Goal: Register for event/course

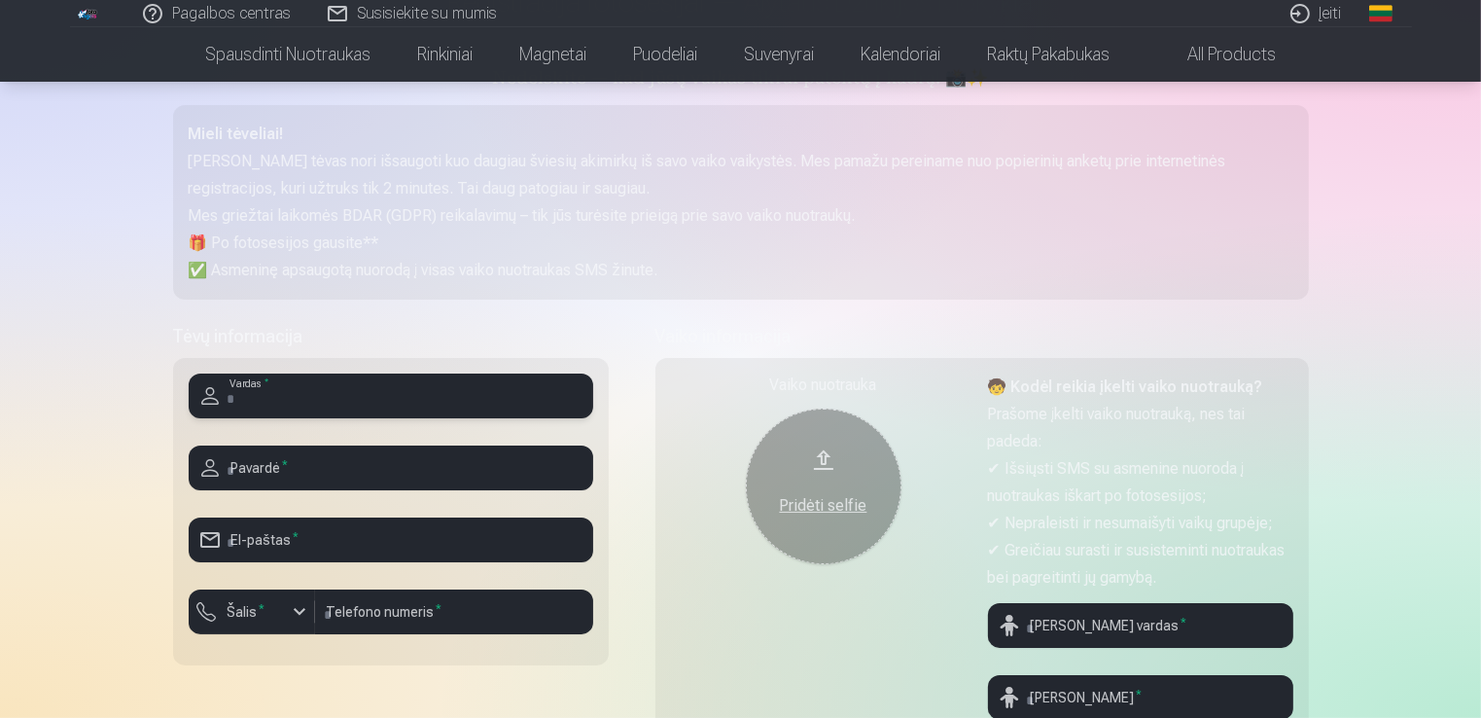
scroll to position [292, 0]
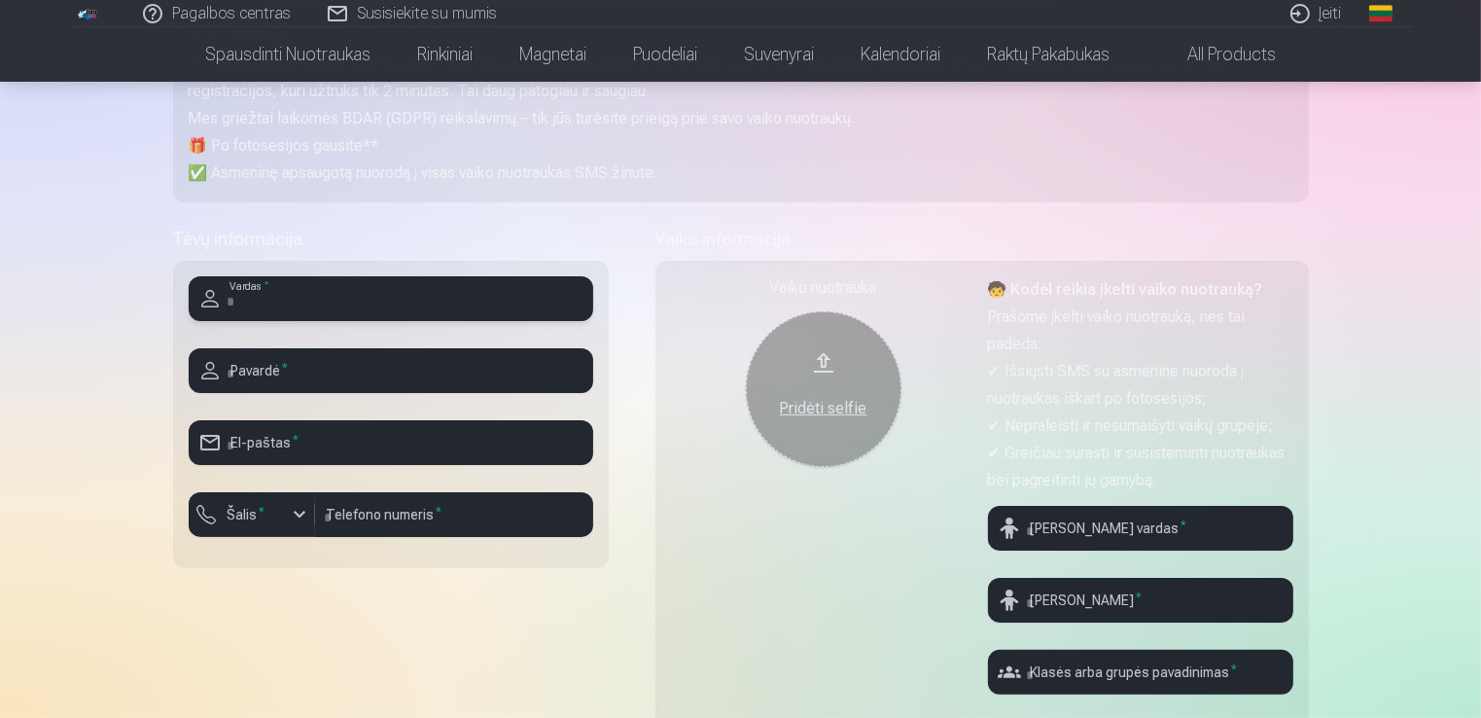
click at [392, 301] on input "text" at bounding box center [391, 298] width 404 height 45
click at [659, 574] on div "Vaiko nuotrauka Pridėti selfie 🧒 Kodėl reikia įkelti vaiko nuotrauką? Prašome į…" at bounding box center [981, 499] width 653 height 476
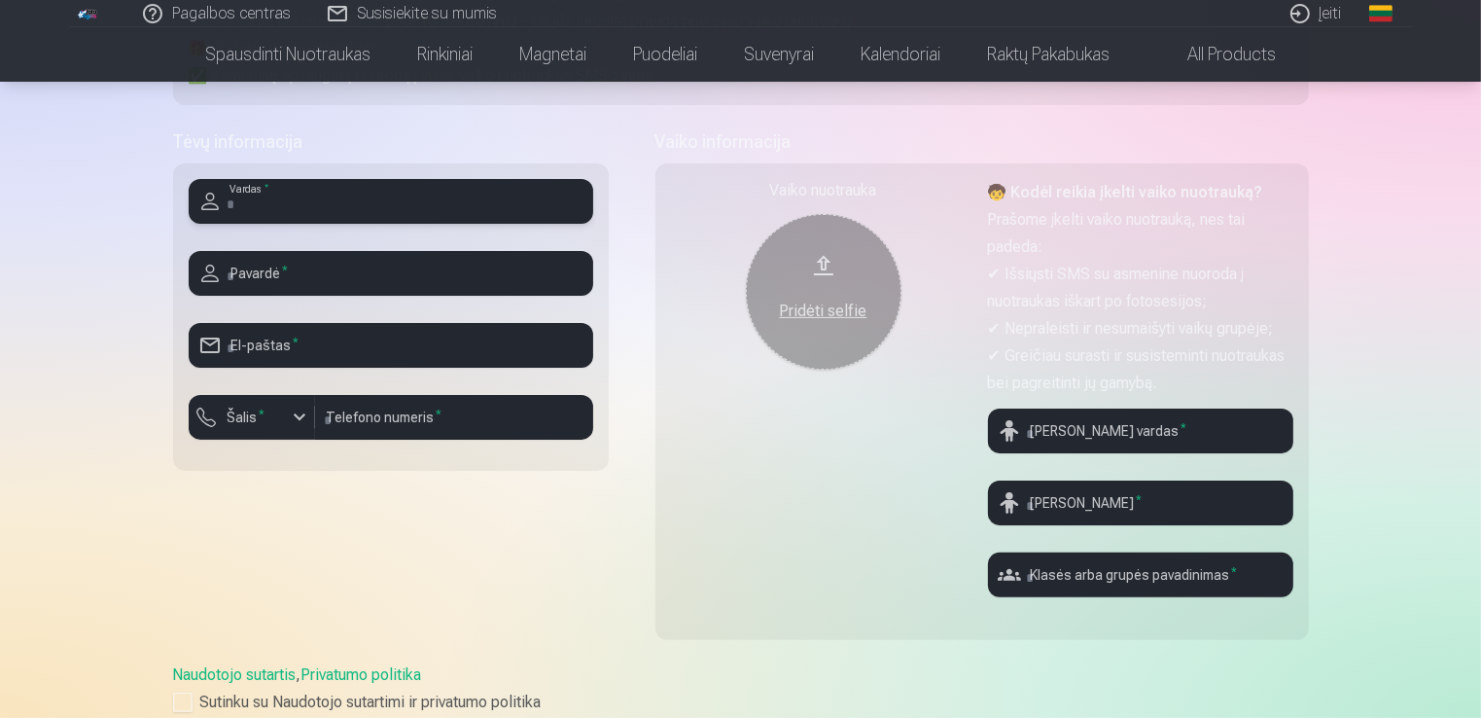
click at [508, 197] on input "text" at bounding box center [391, 201] width 404 height 45
type input "****"
click at [374, 317] on div "**** Vardas * Pavardė * El-paštas * Šalis * Telefono numeris *" at bounding box center [391, 316] width 436 height 307
click at [388, 292] on input "text" at bounding box center [391, 273] width 404 height 45
type input "**********"
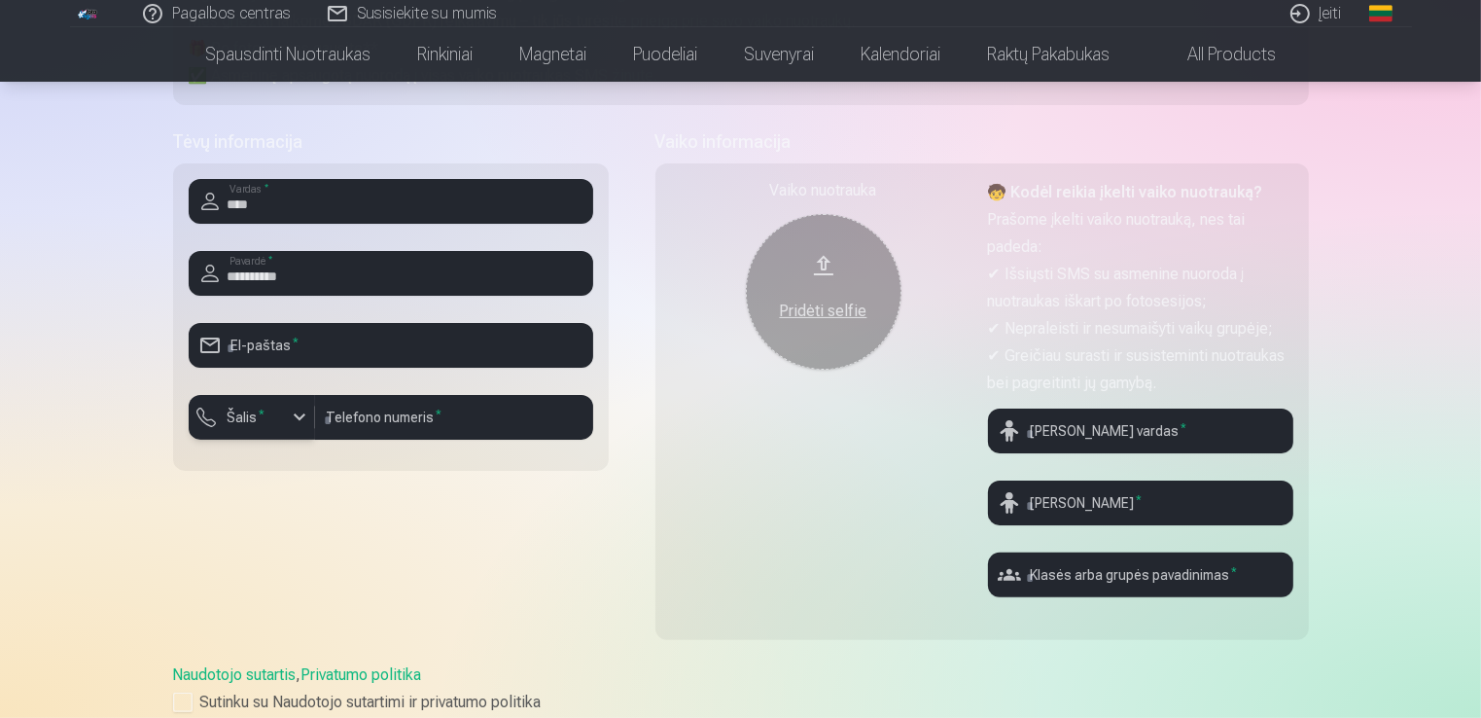
click at [260, 416] on sup "*" at bounding box center [263, 413] width 6 height 13
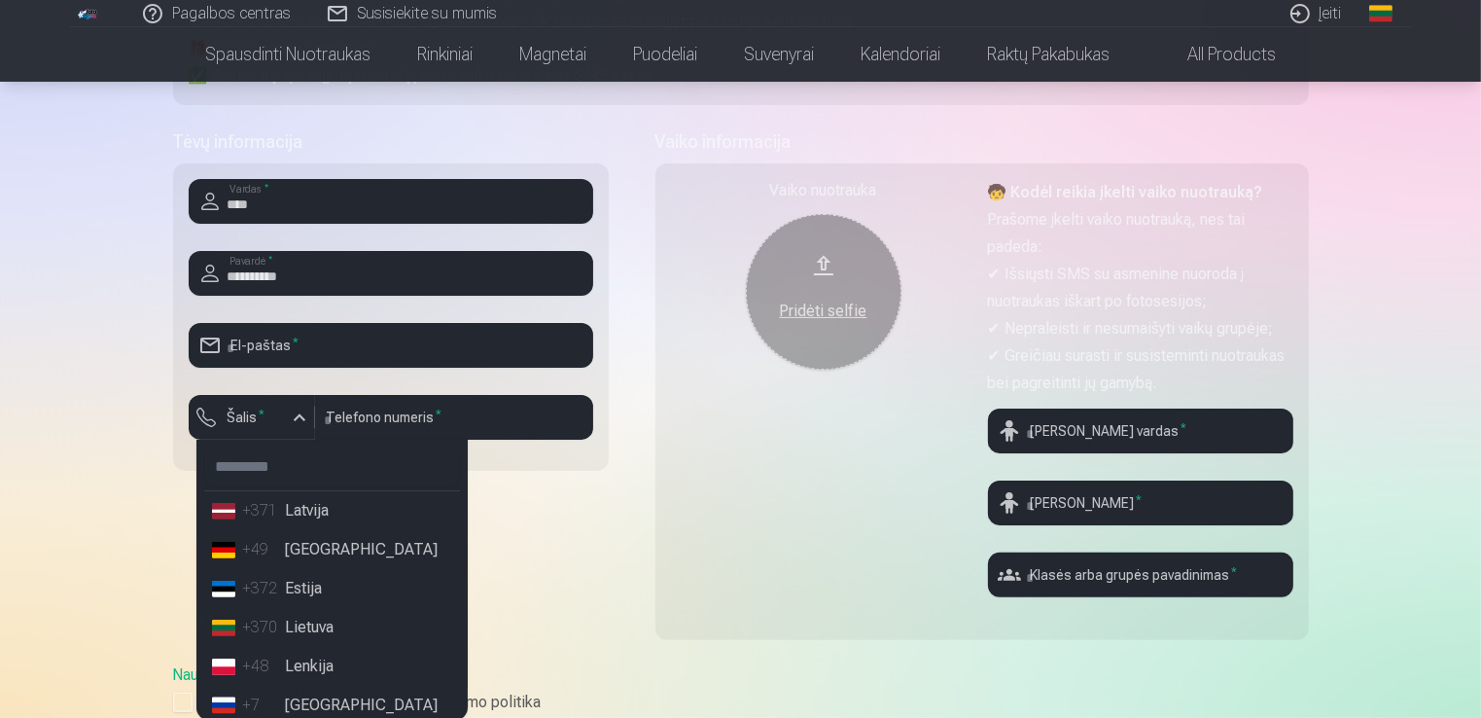
click at [334, 620] on li "+370 Lietuva" at bounding box center [332, 627] width 256 height 39
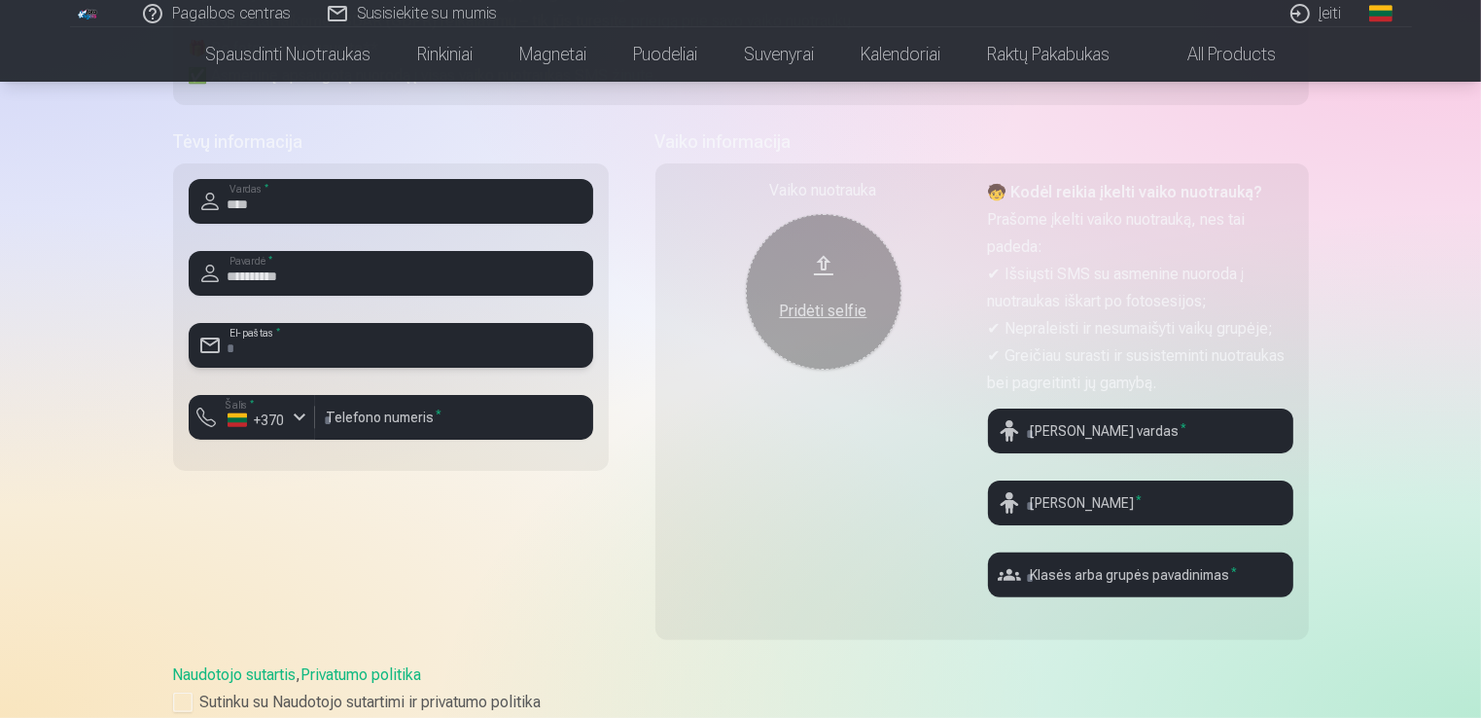
click at [366, 346] on input "email" at bounding box center [391, 345] width 404 height 45
type input "**********"
click at [436, 423] on input "number" at bounding box center [454, 417] width 278 height 45
type input "*"
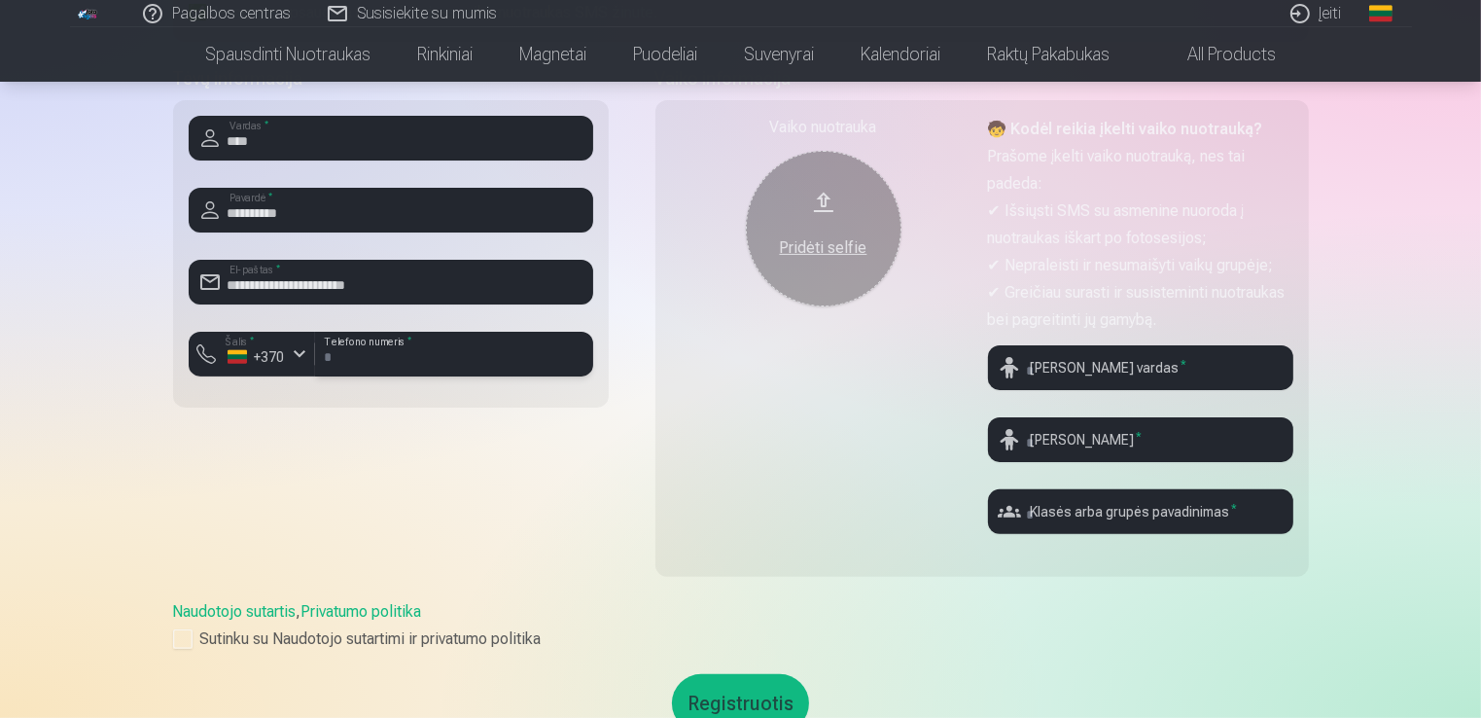
scroll to position [486, 0]
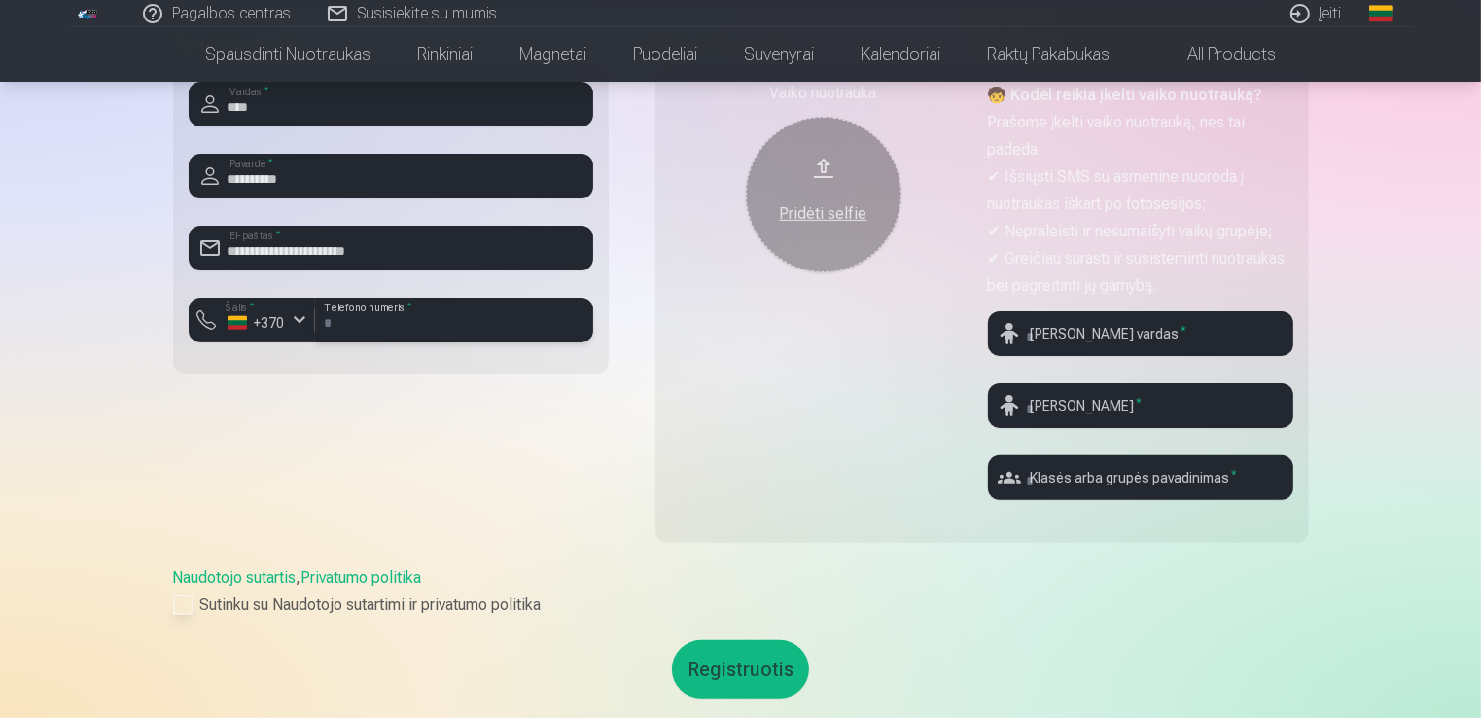
type input "********"
click at [199, 606] on label "Sutinku su Naudotojo sutartimi ir privatumo politika" at bounding box center [741, 604] width 1136 height 23
click at [1104, 343] on input "text" at bounding box center [1140, 333] width 305 height 45
type input "****"
click at [1085, 410] on input "text" at bounding box center [1140, 405] width 305 height 45
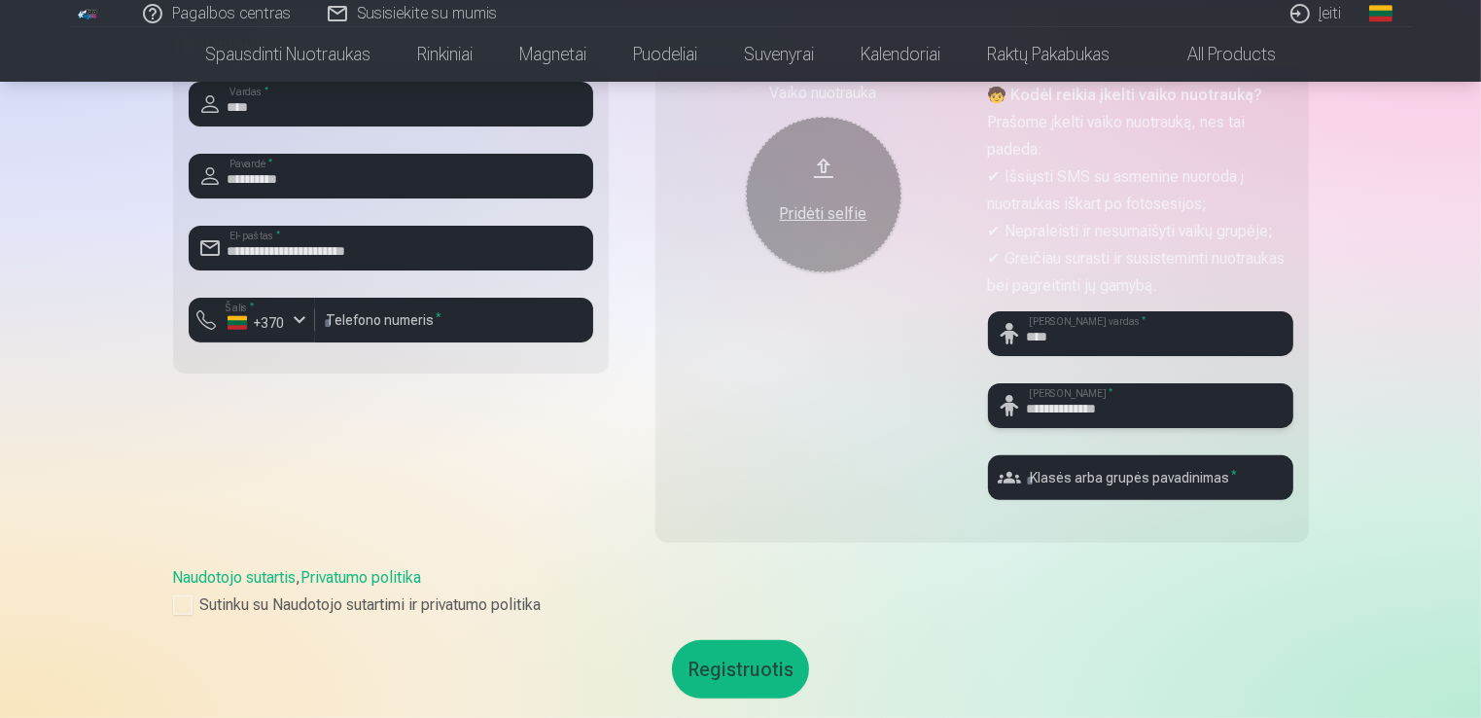
type input "**********"
click at [1182, 481] on input "text" at bounding box center [1140, 477] width 305 height 45
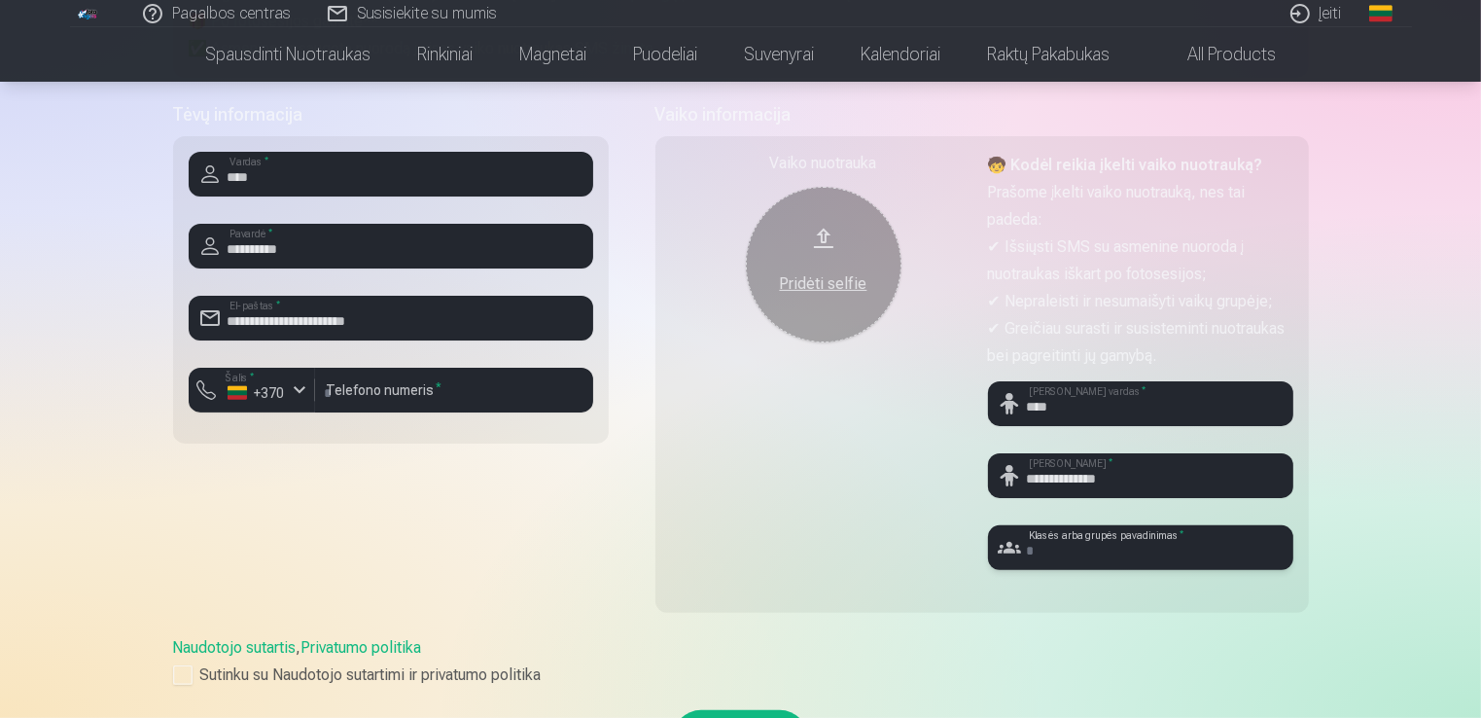
scroll to position [389, 0]
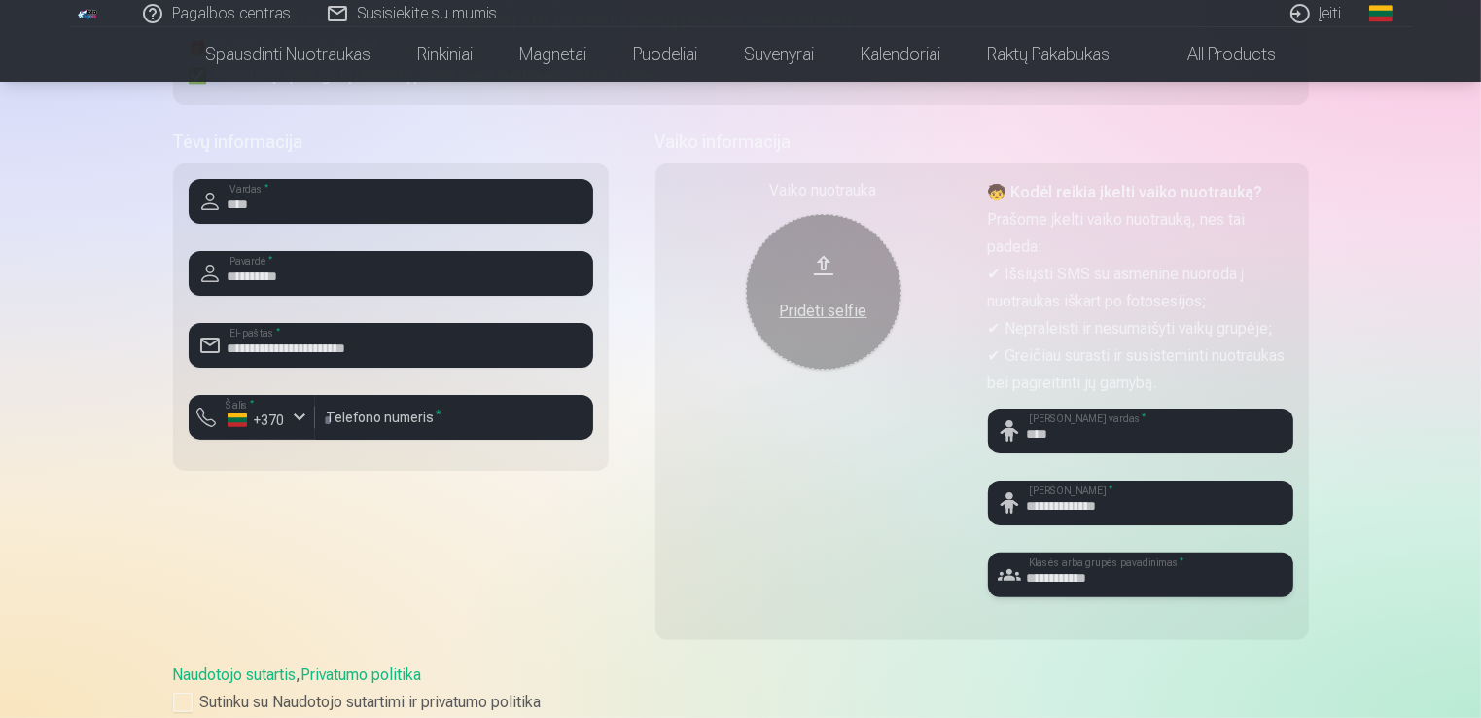
type input "**********"
click at [829, 308] on div "Pridėti selfie" at bounding box center [823, 310] width 117 height 23
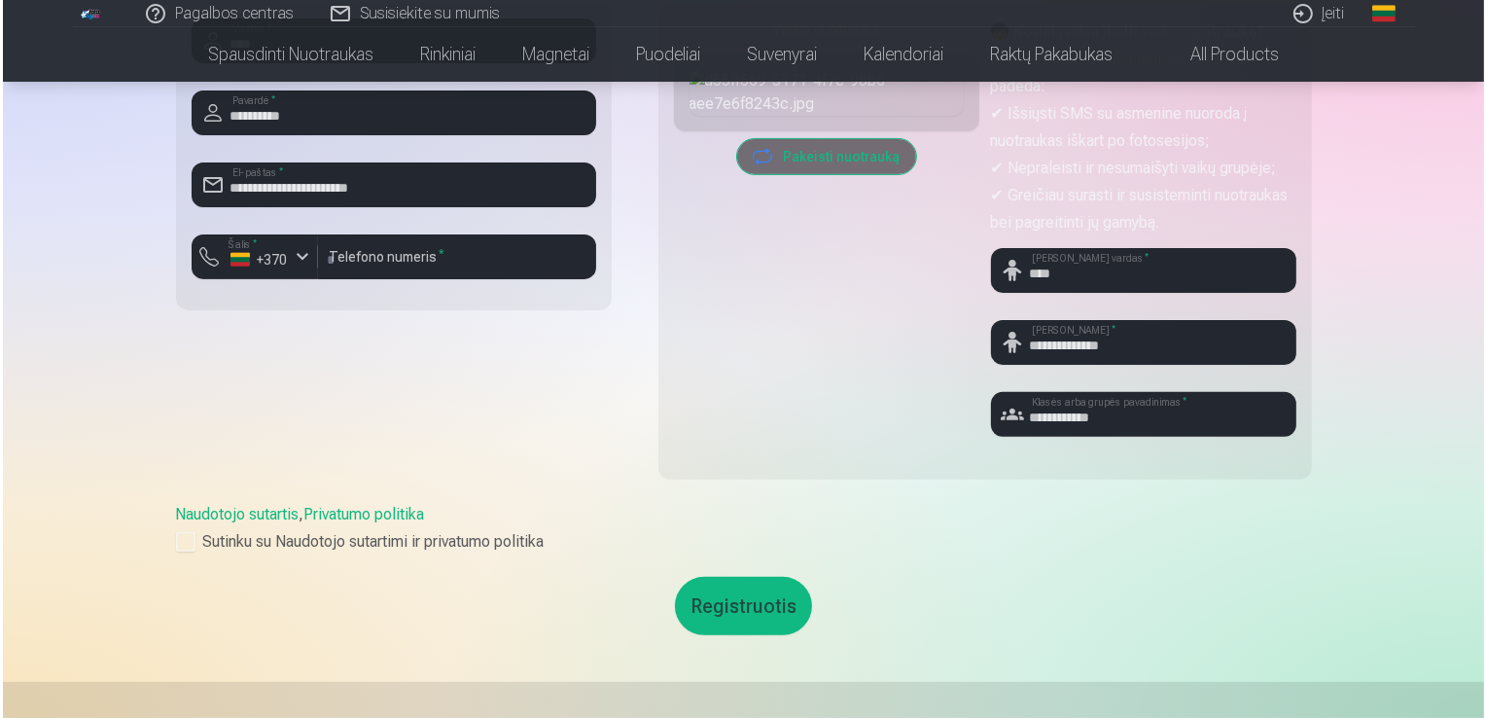
scroll to position [583, 0]
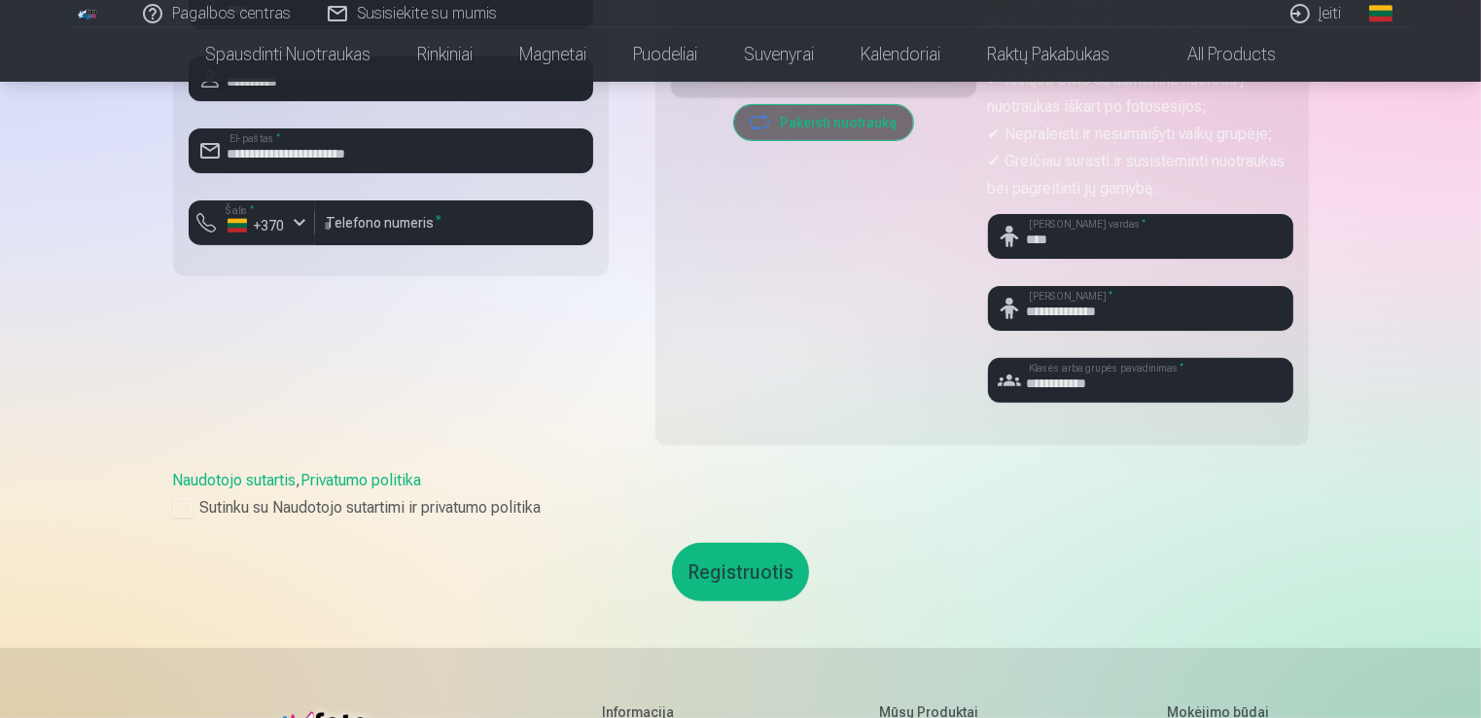
click at [735, 574] on button "Registruotis" at bounding box center [740, 572] width 137 height 58
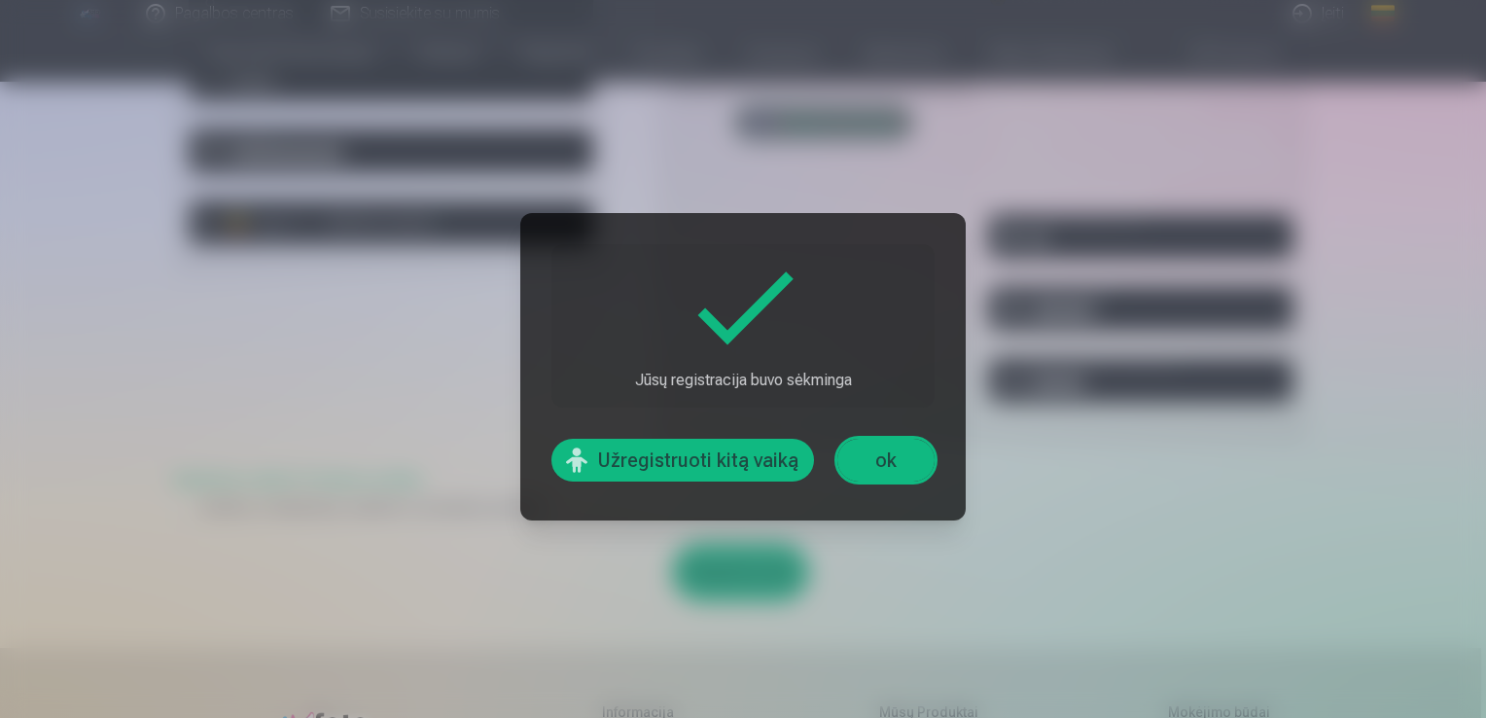
click at [895, 469] on link "ok" at bounding box center [885, 459] width 97 height 43
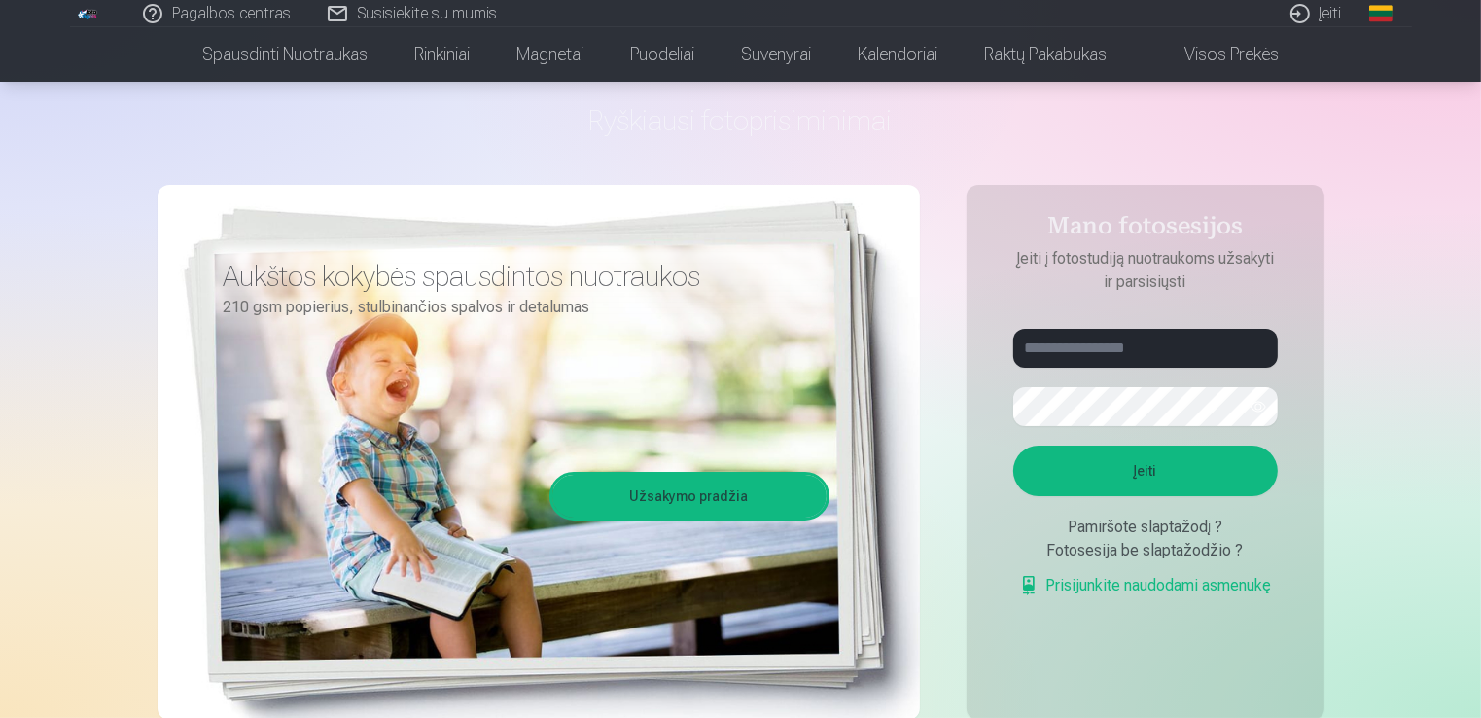
scroll to position [97, 0]
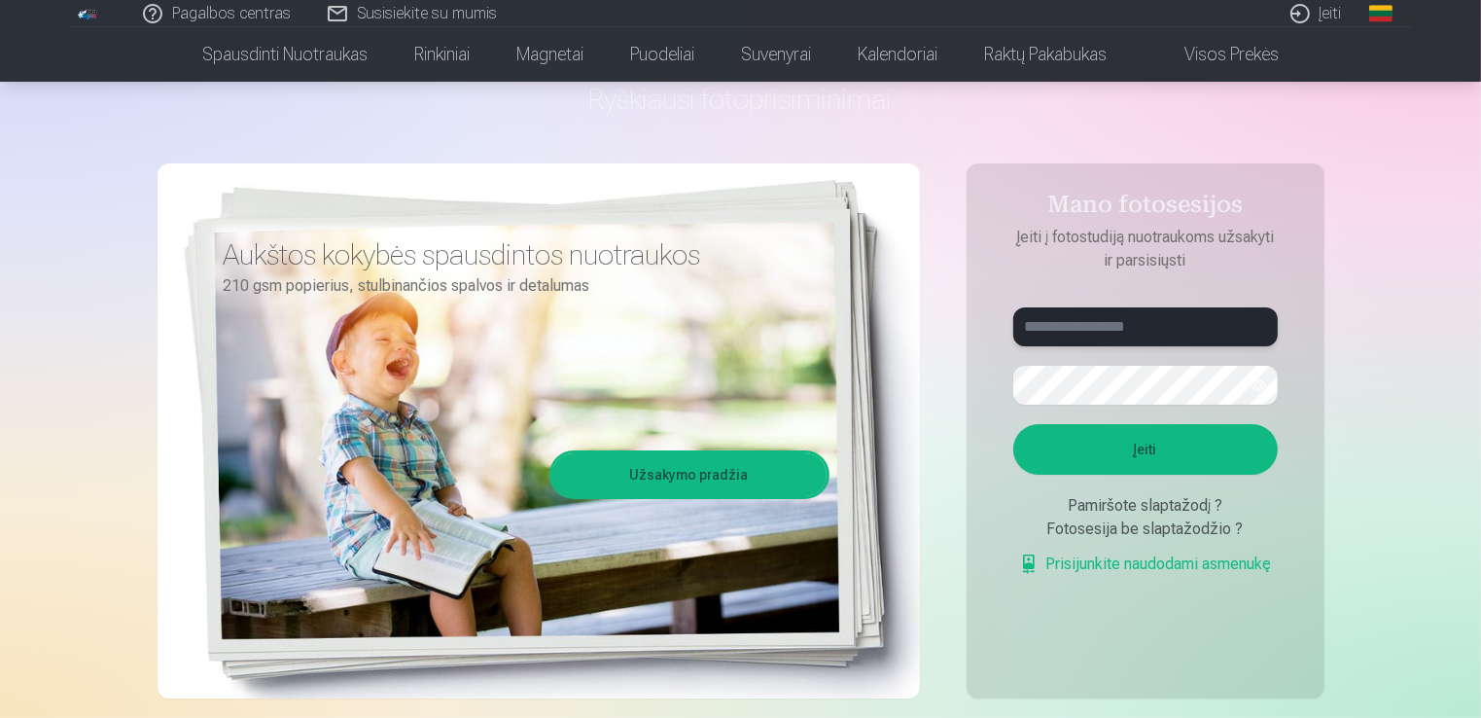
click at [1121, 335] on input "text" at bounding box center [1145, 326] width 264 height 39
click at [1104, 337] on input "text" at bounding box center [1145, 326] width 264 height 39
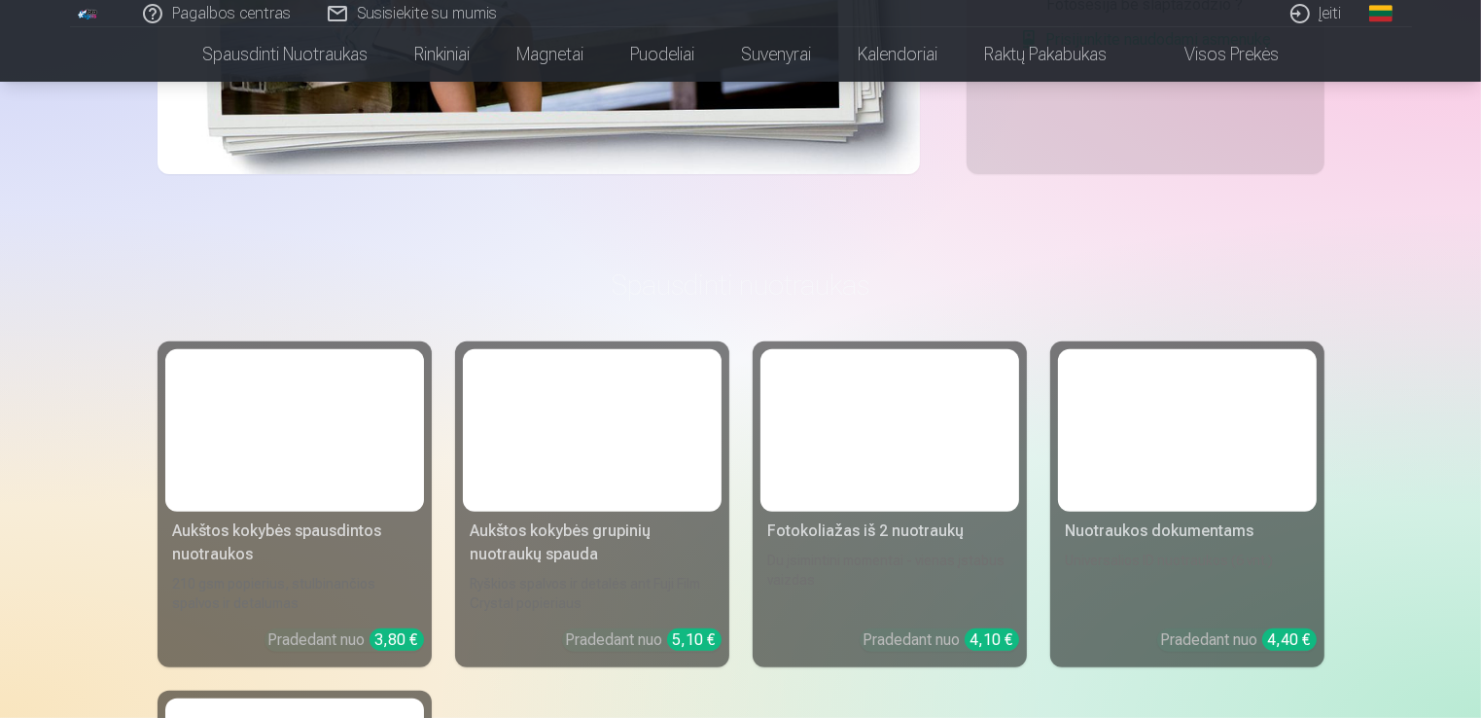
scroll to position [778, 0]
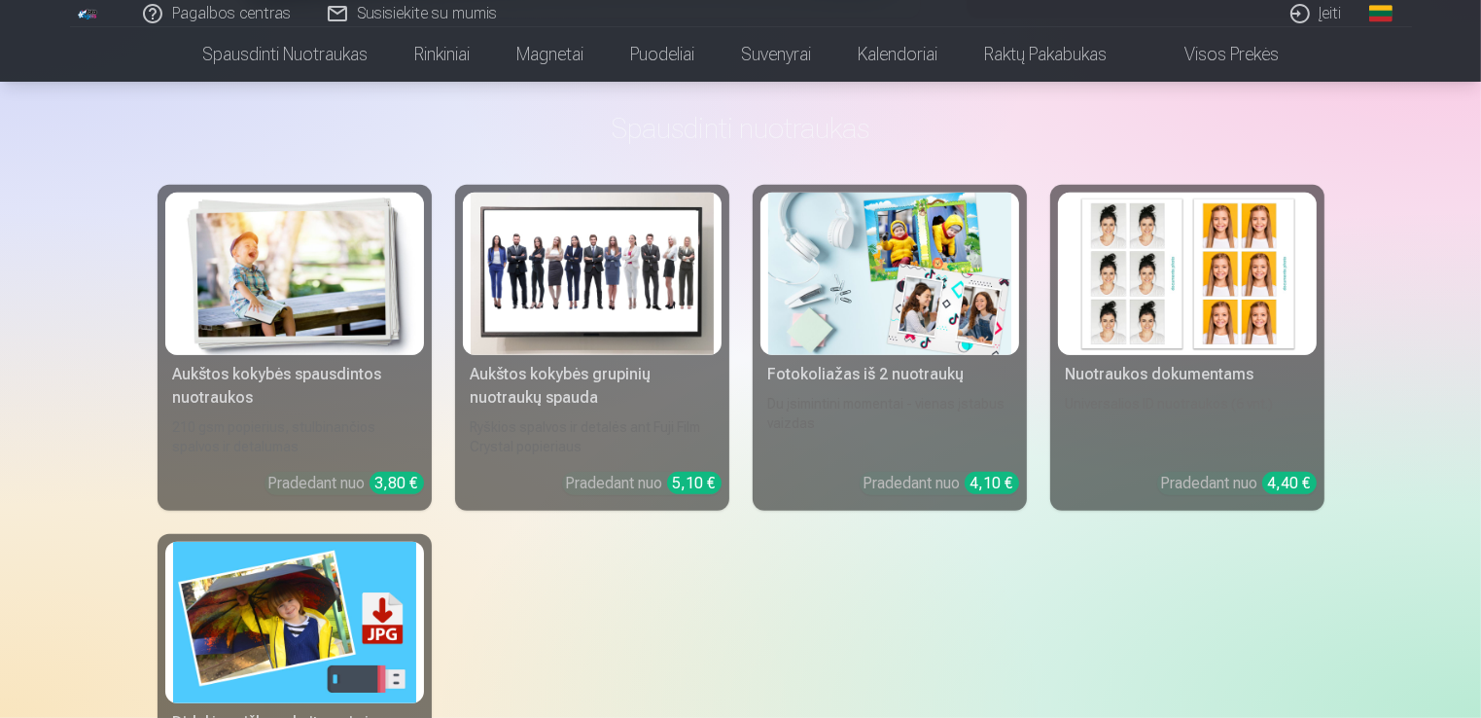
click at [598, 285] on img at bounding box center [592, 274] width 243 height 162
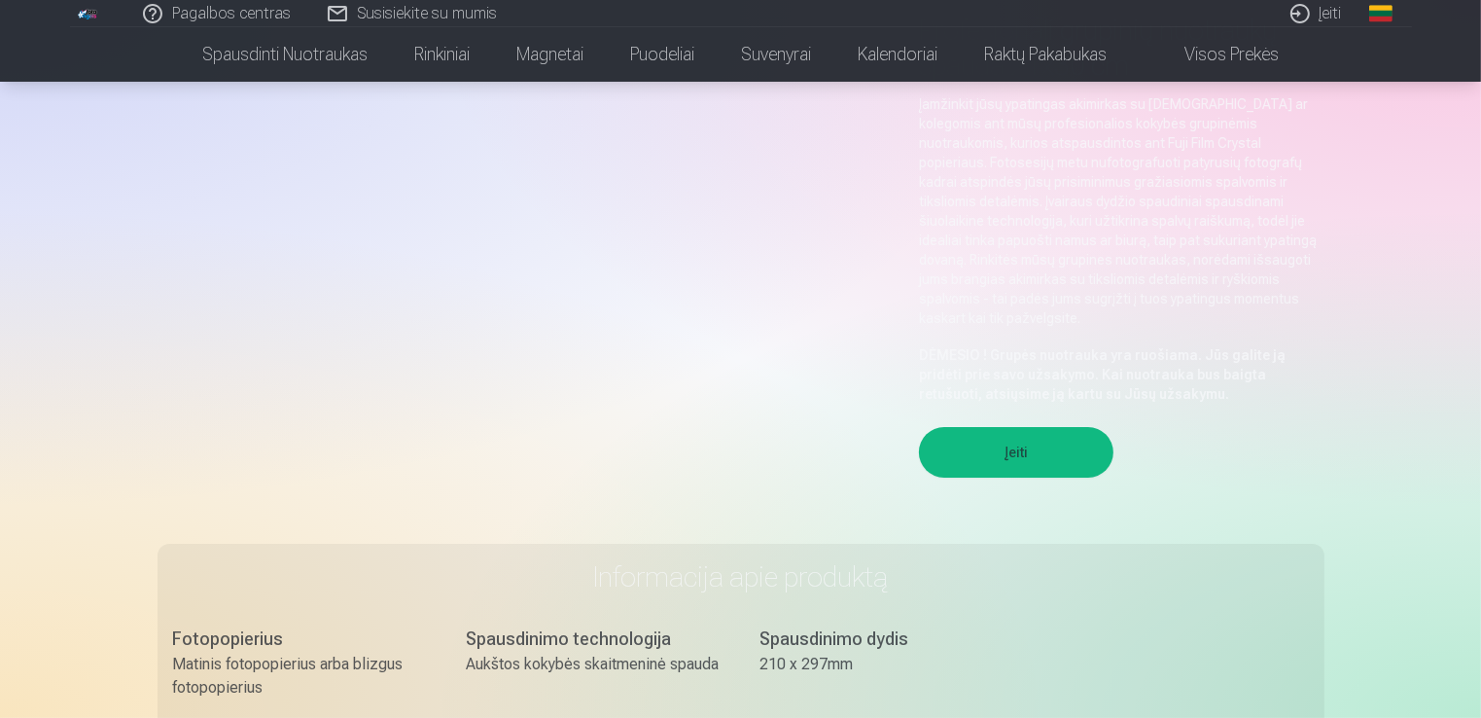
scroll to position [194, 0]
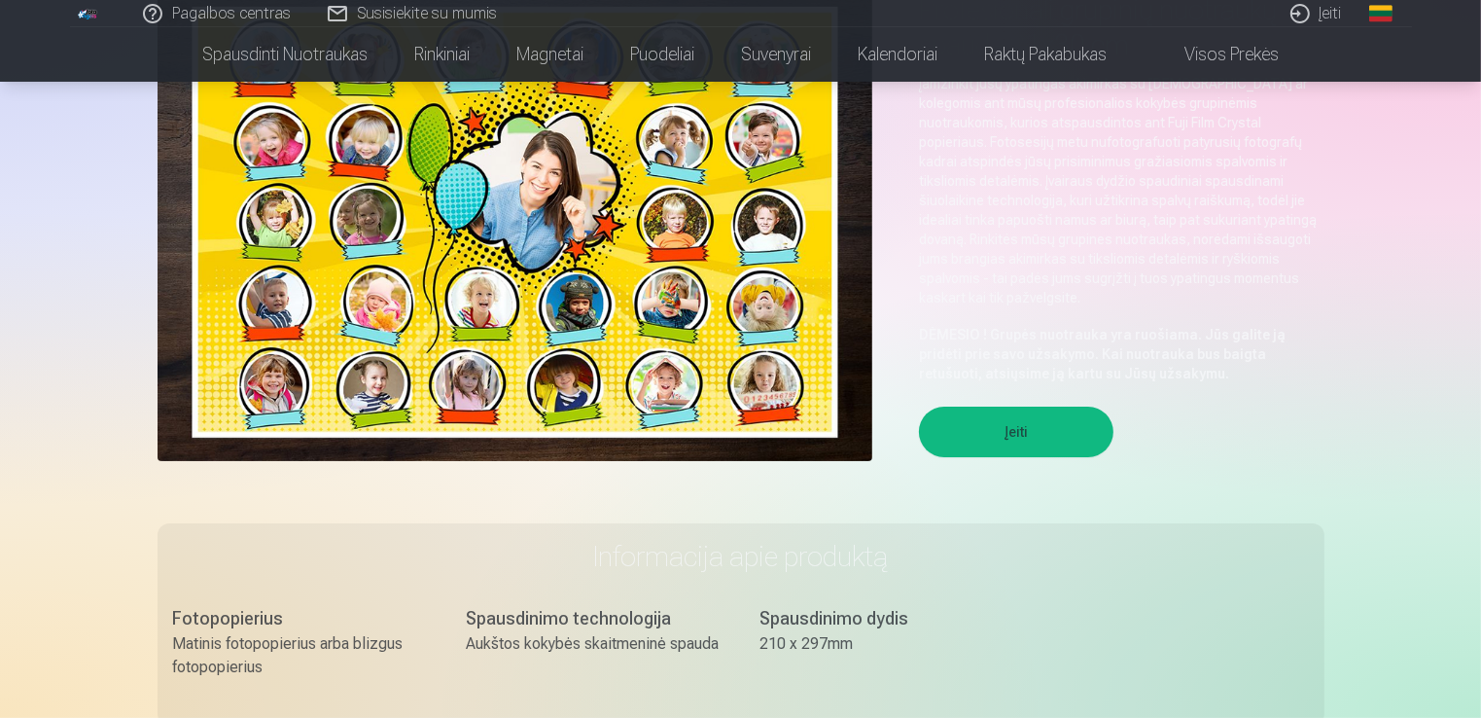
click at [1007, 410] on button "Įeiti" at bounding box center [1016, 431] width 194 height 51
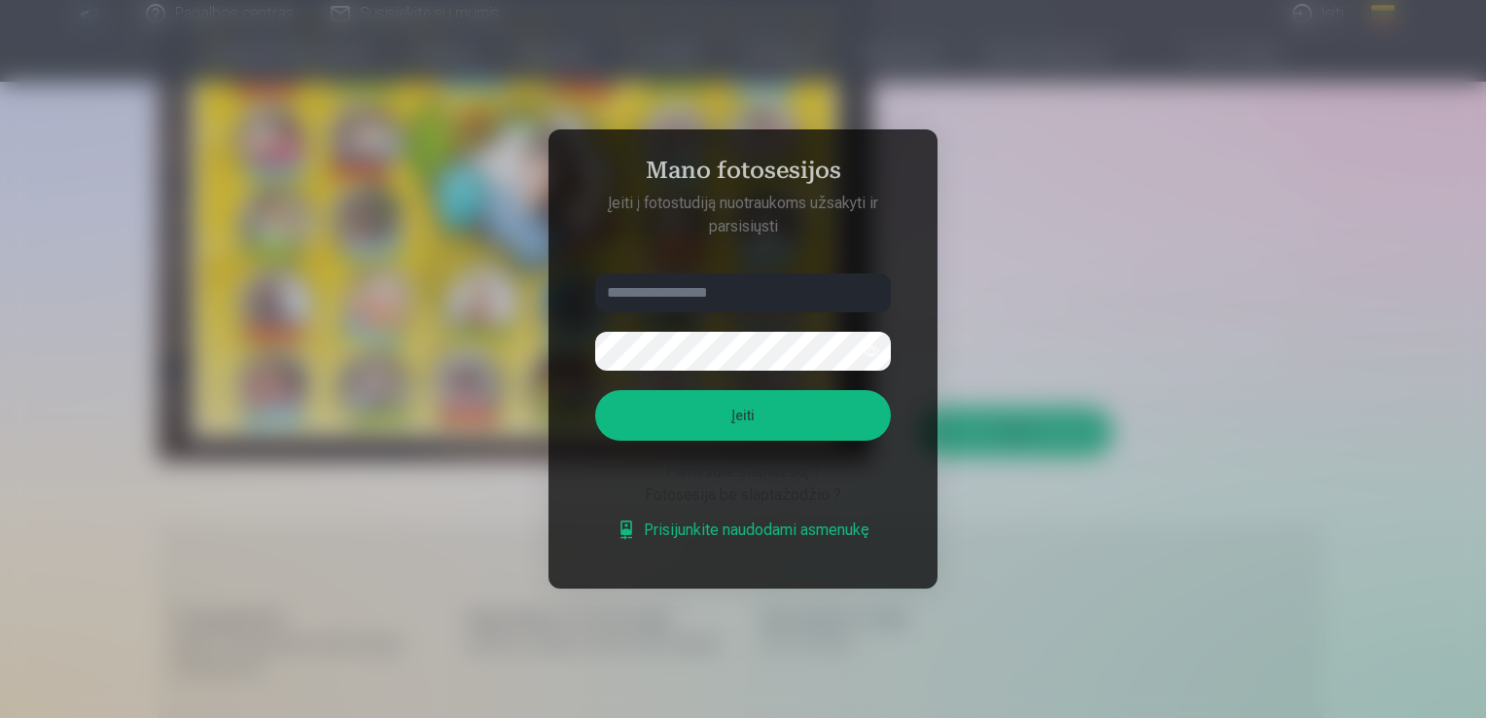
click at [726, 300] on input "text" at bounding box center [743, 292] width 296 height 39
click at [1025, 336] on div at bounding box center [743, 359] width 1486 height 718
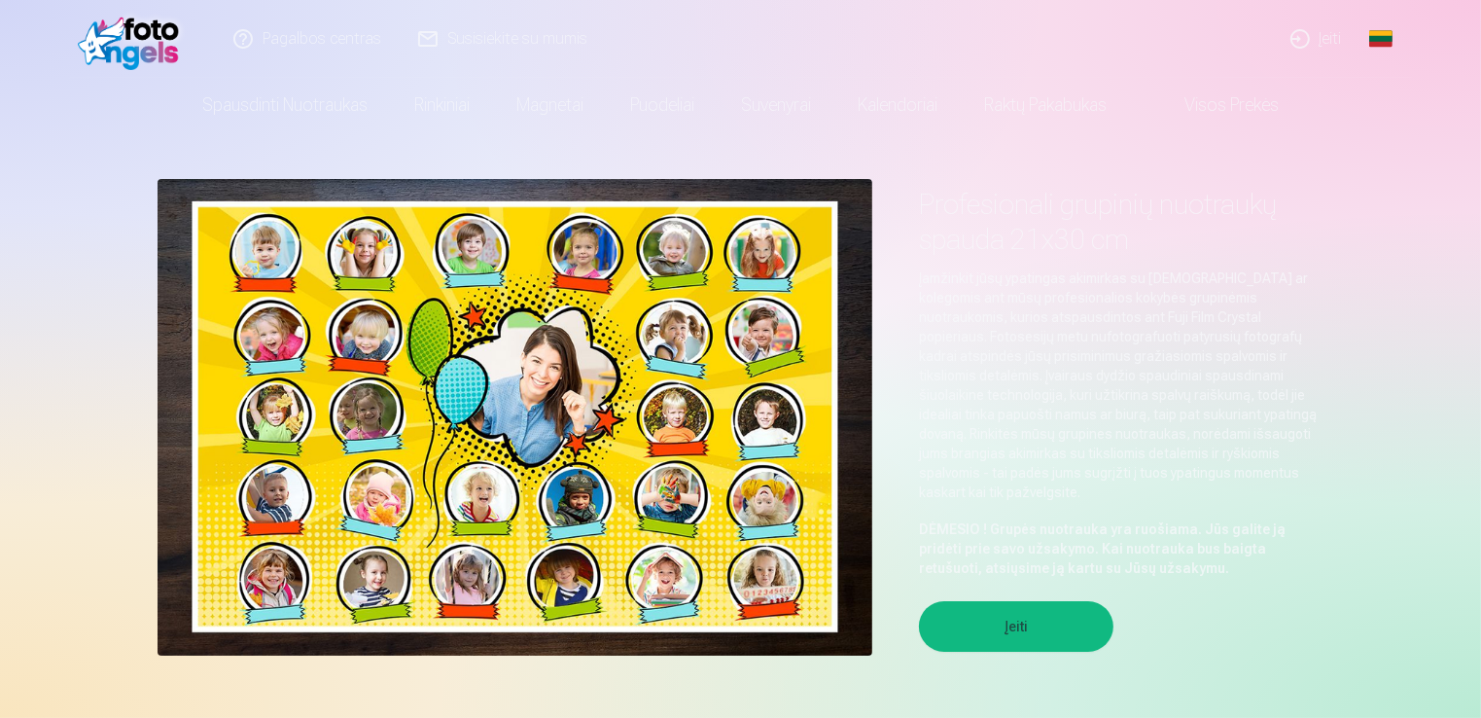
scroll to position [0, 0]
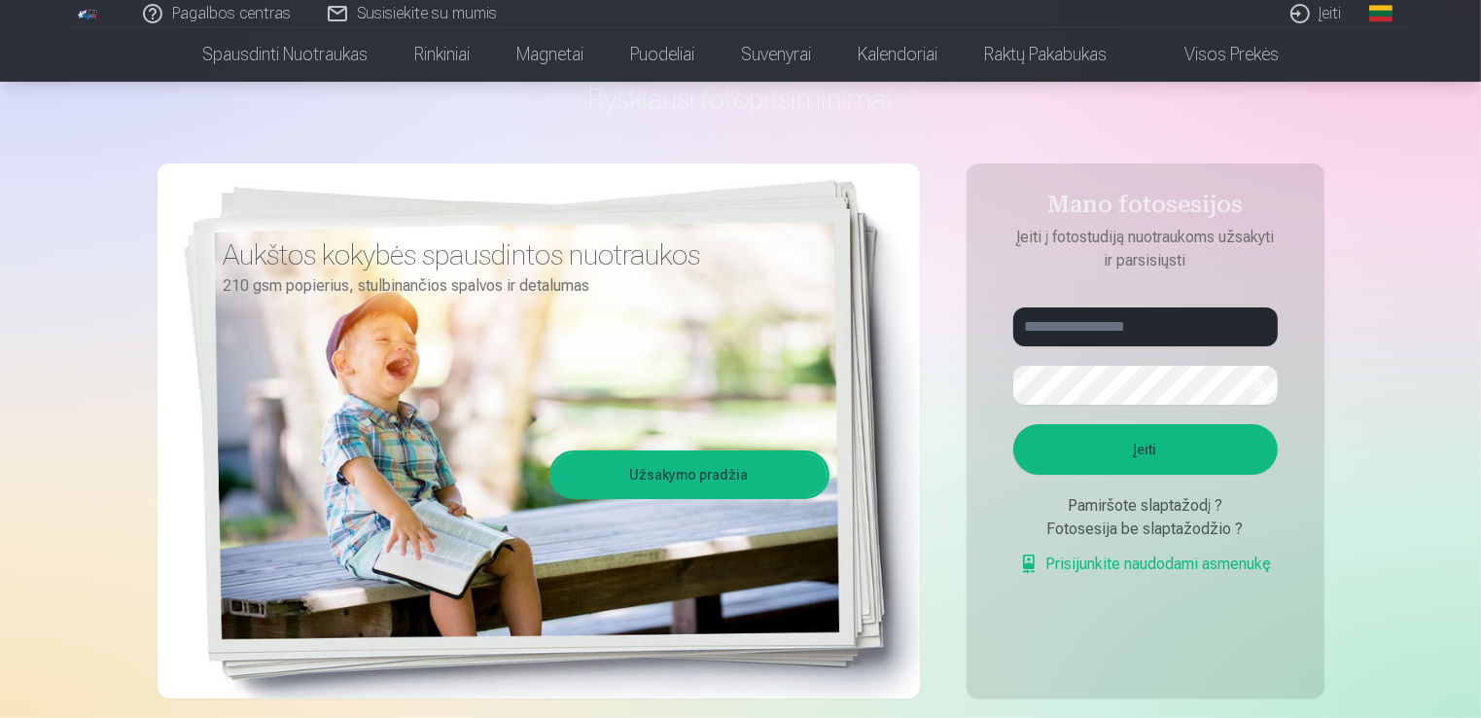
scroll to position [292, 0]
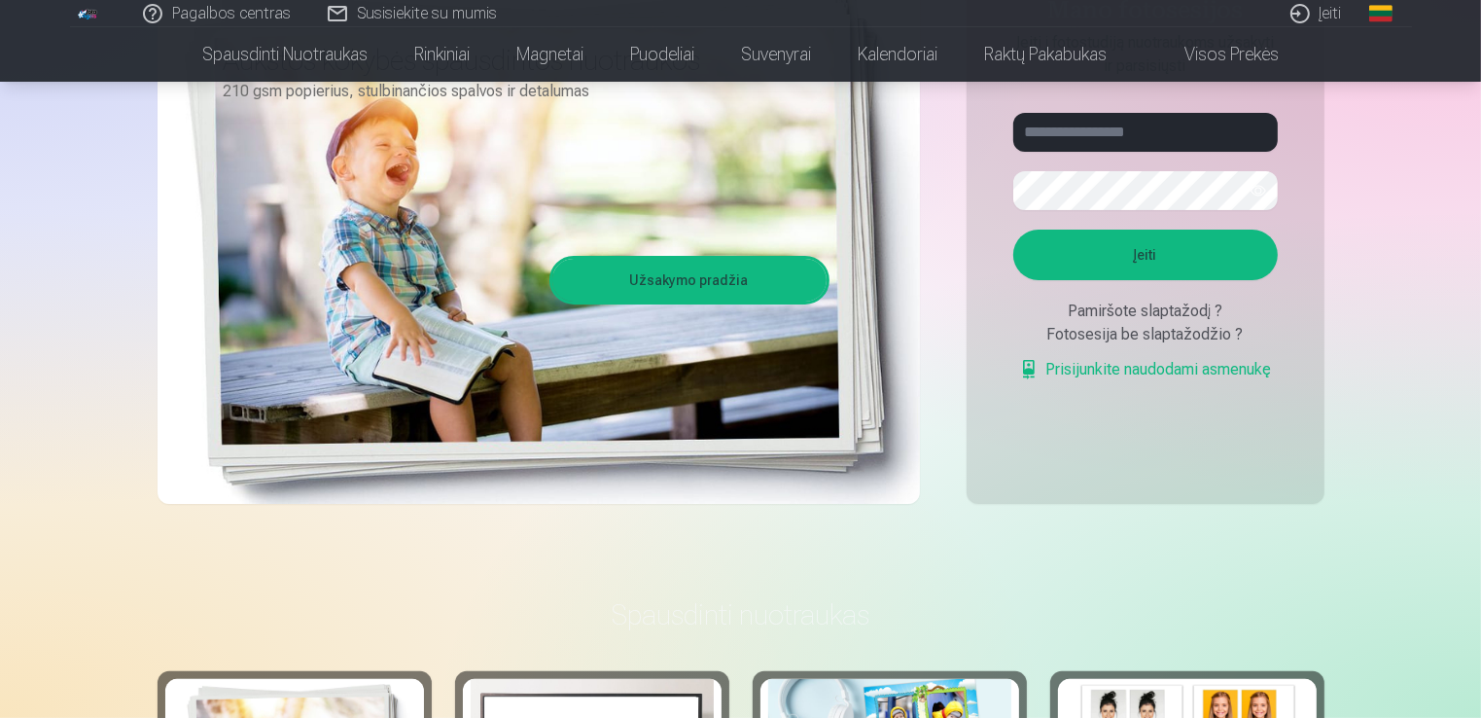
click at [1123, 346] on div "Pamiršote slaptažodį ? Fotosesija be slaptažodžio ? Prisijunkite naudodami asme…" at bounding box center [1145, 340] width 264 height 82
click at [1125, 342] on div "Fotosesija be slaptažodžio ?" at bounding box center [1145, 334] width 264 height 23
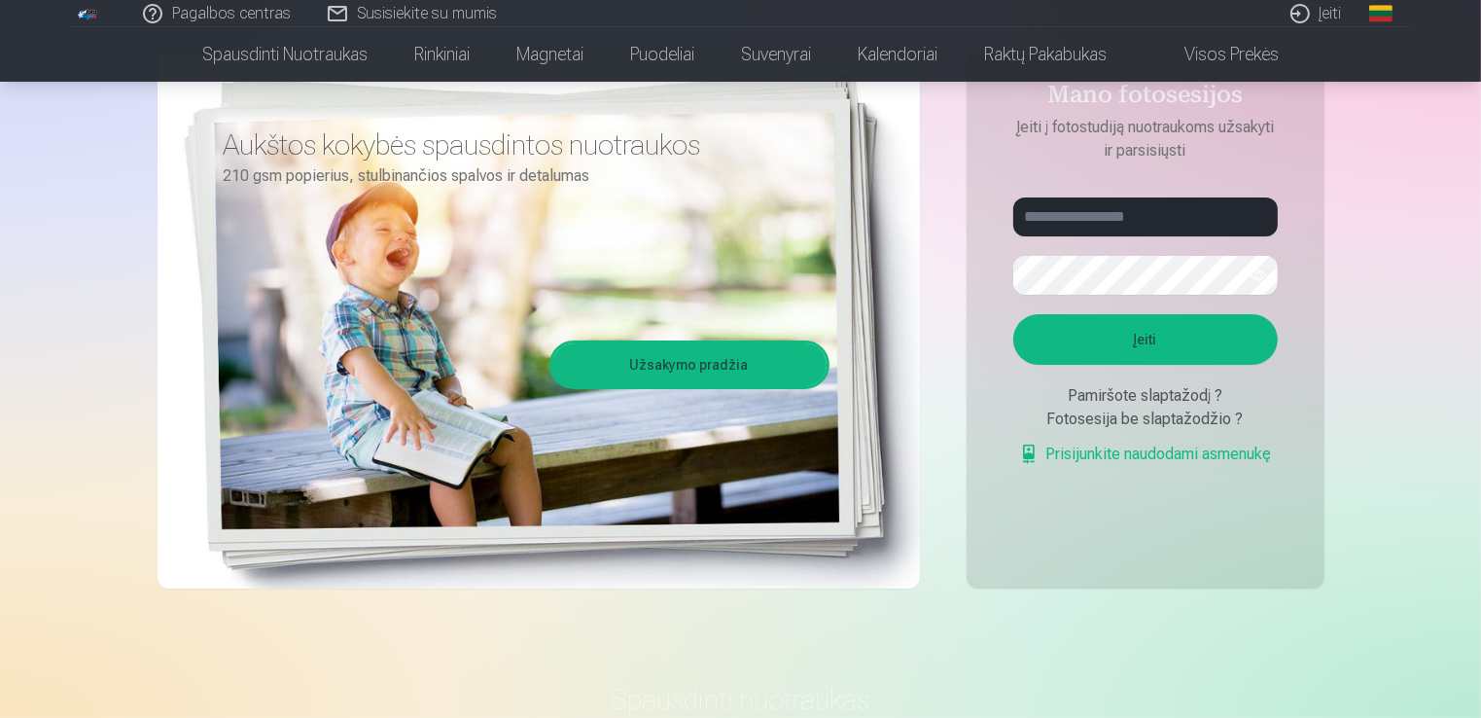
scroll to position [97, 0]
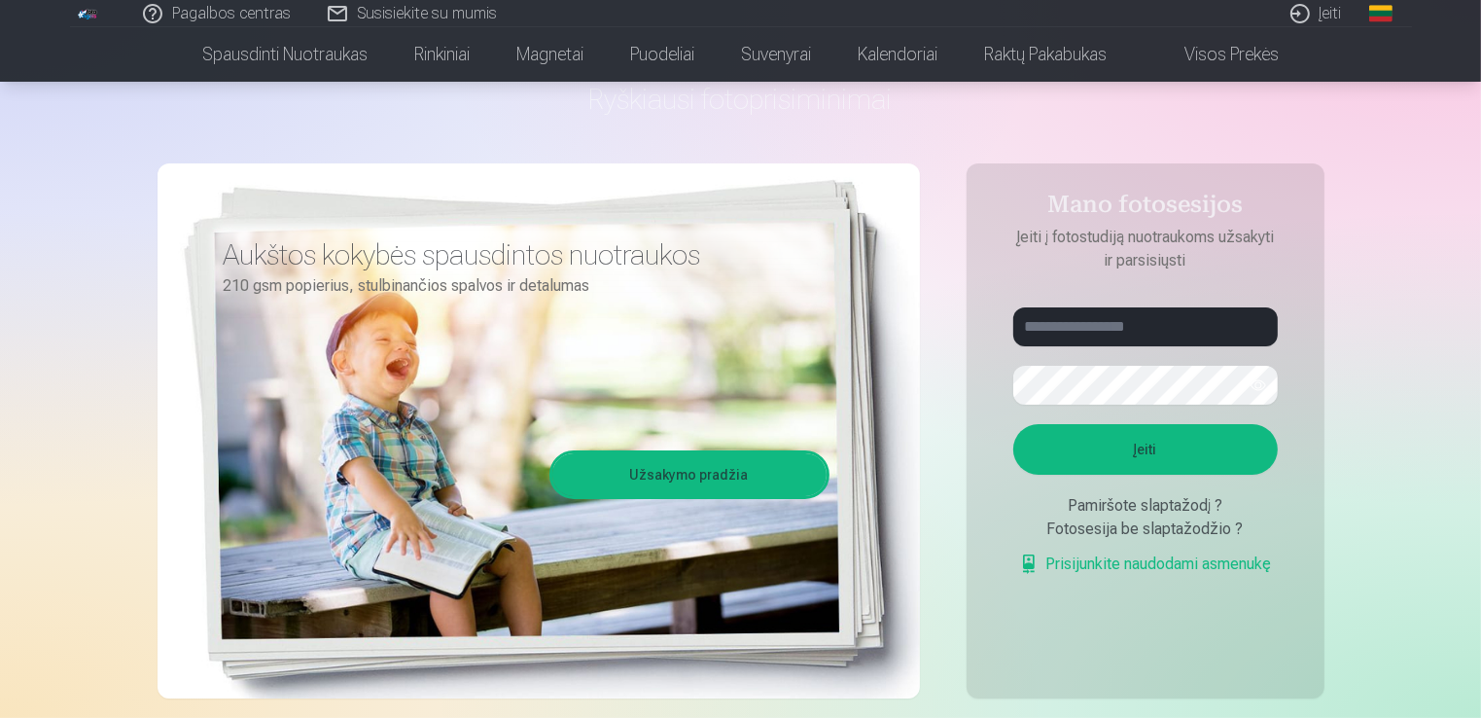
click at [1110, 349] on form "Įeiti Pamiršote slaptažodį ? Fotosesija be slaptažodžio ? Prisijunkite naudodam…" at bounding box center [1145, 451] width 303 height 288
click at [1143, 535] on div "Fotosesija be slaptažodžio ?" at bounding box center [1145, 528] width 264 height 23
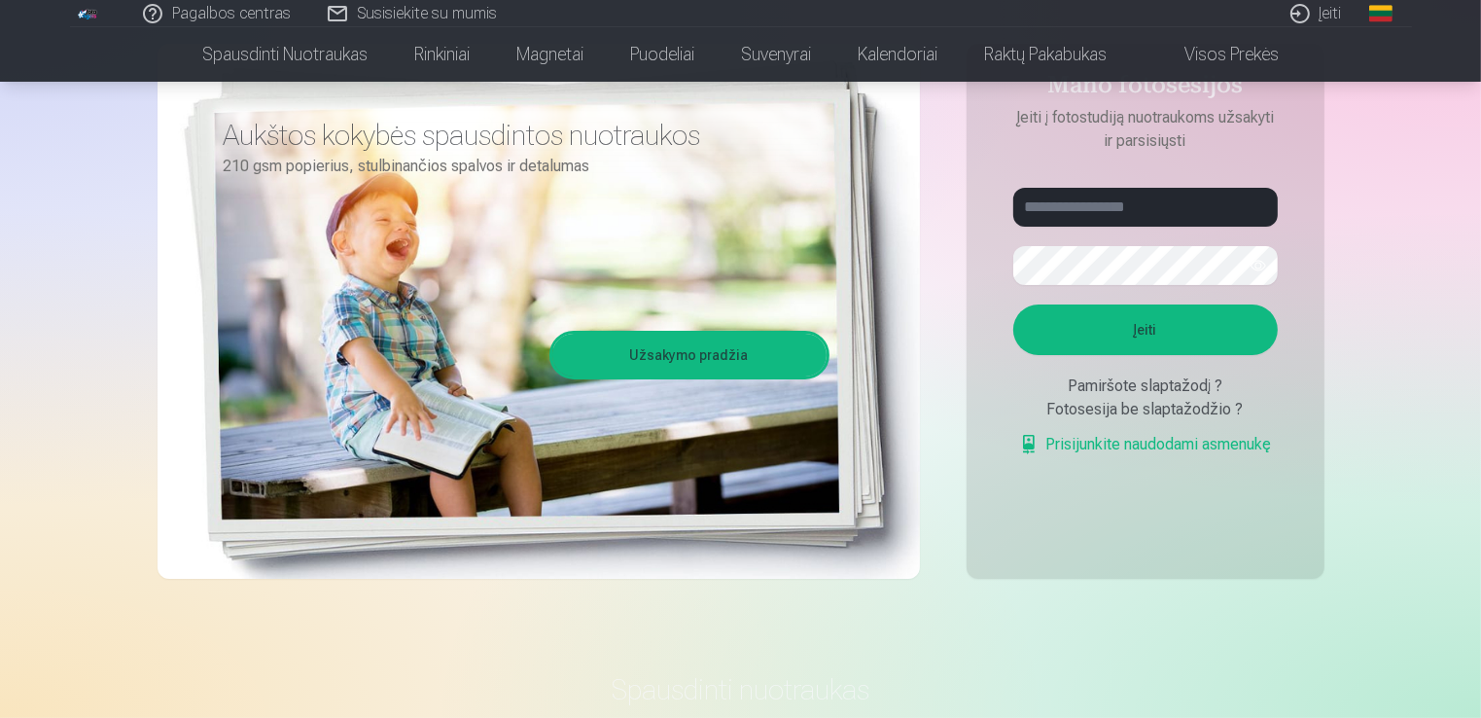
scroll to position [389, 0]
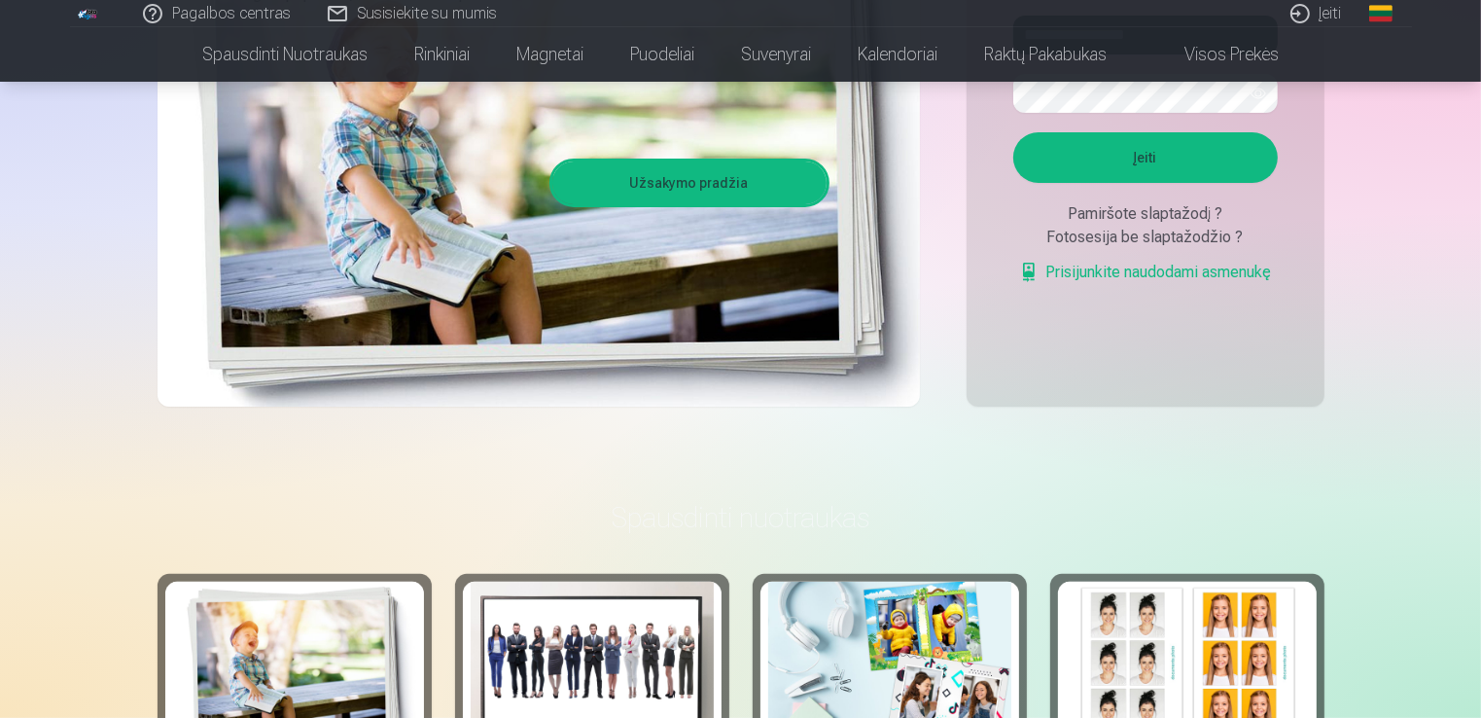
click at [1075, 277] on link "Prisijunkite naudodami asmenukę" at bounding box center [1145, 272] width 253 height 23
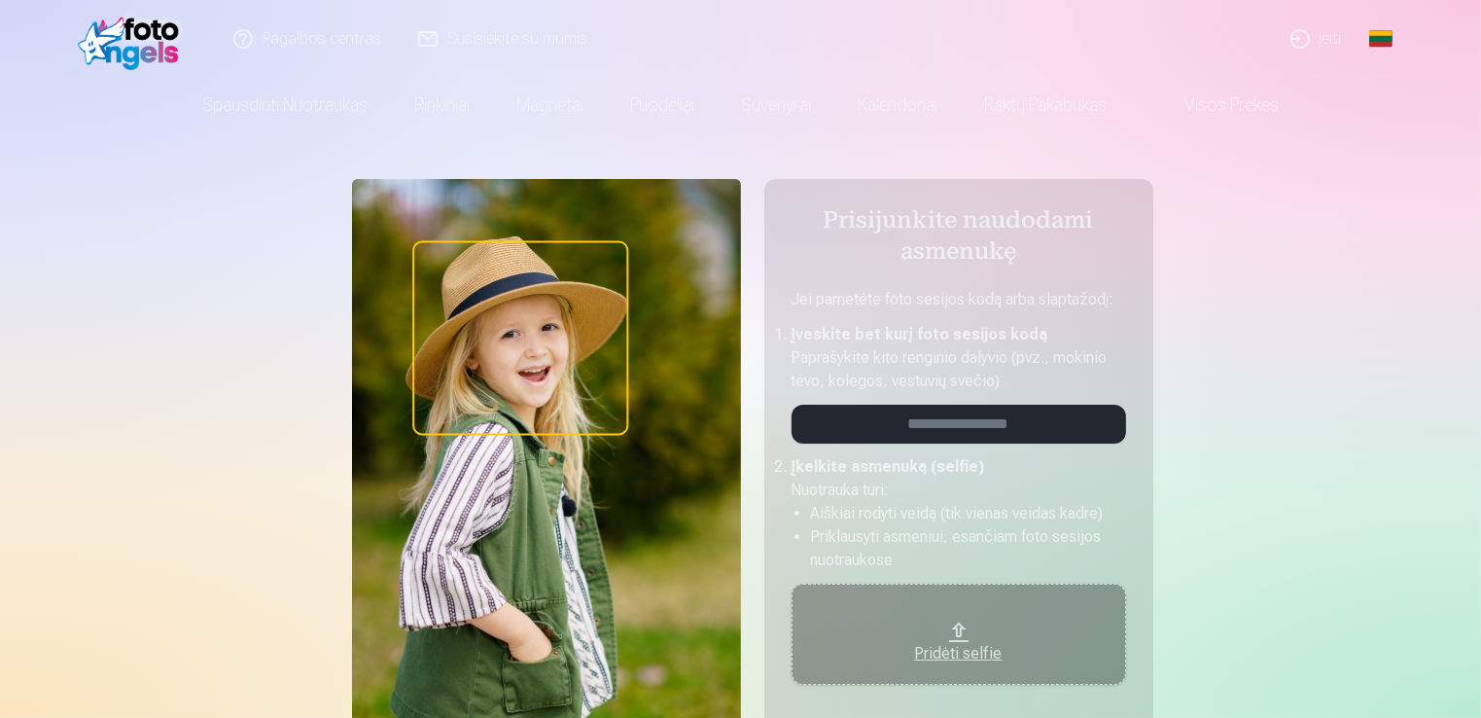
click at [948, 632] on div "Pridėti selfie" at bounding box center [959, 647] width 296 height 35
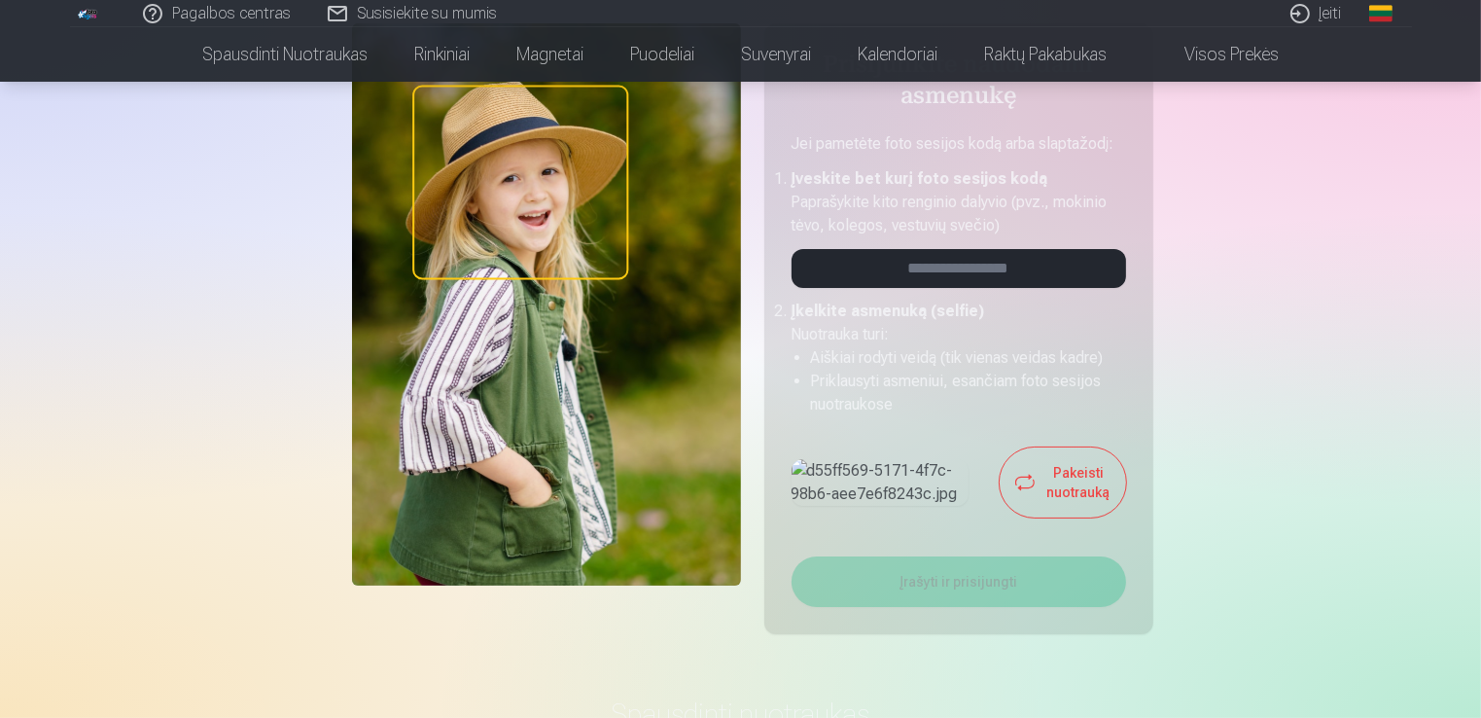
scroll to position [194, 0]
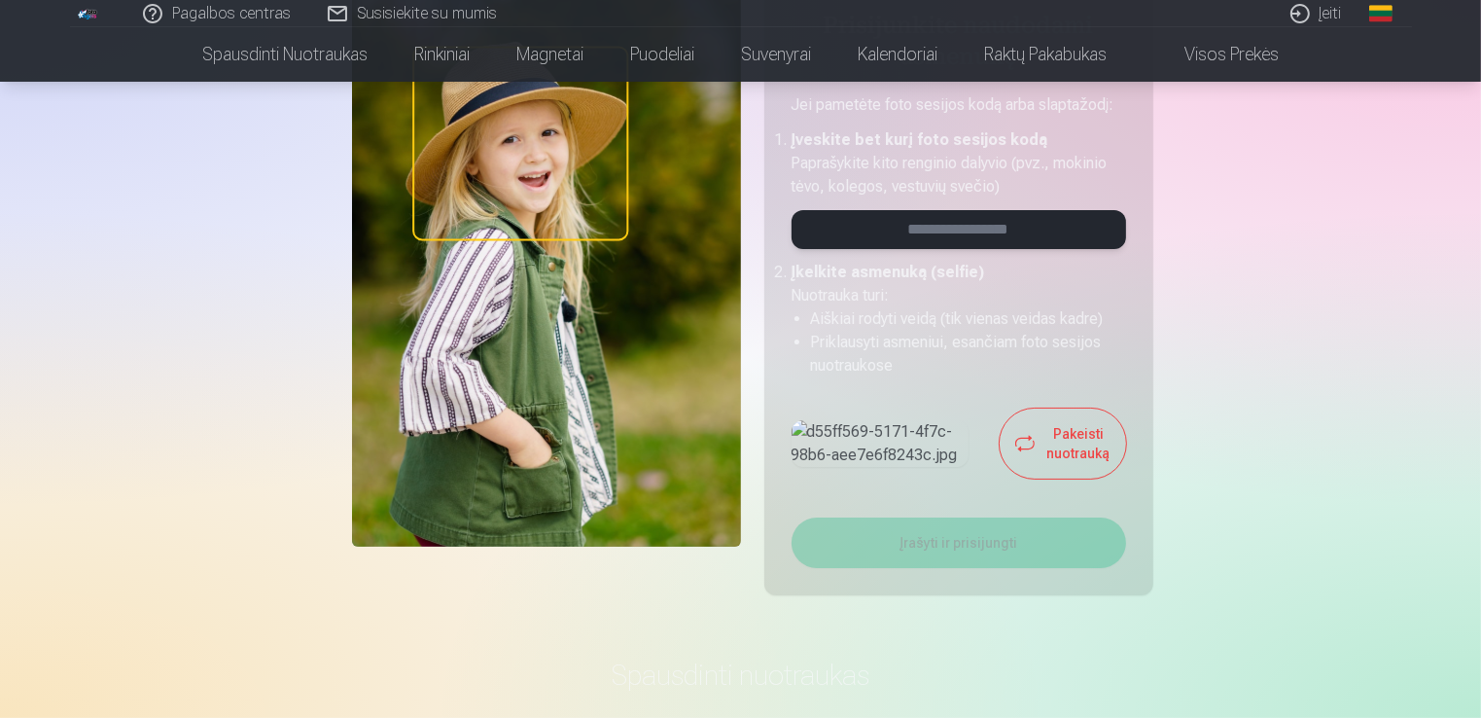
click at [938, 243] on input "email" at bounding box center [958, 229] width 334 height 39
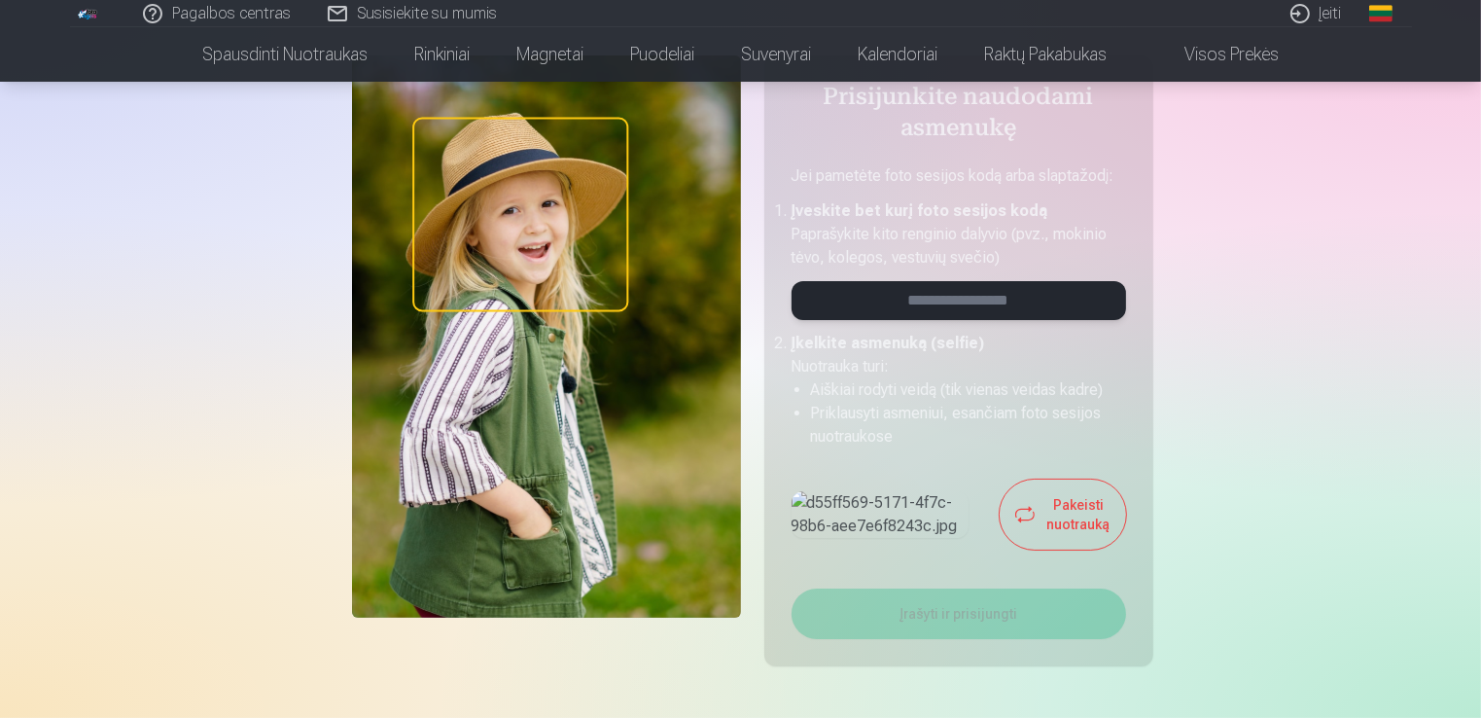
scroll to position [0, 0]
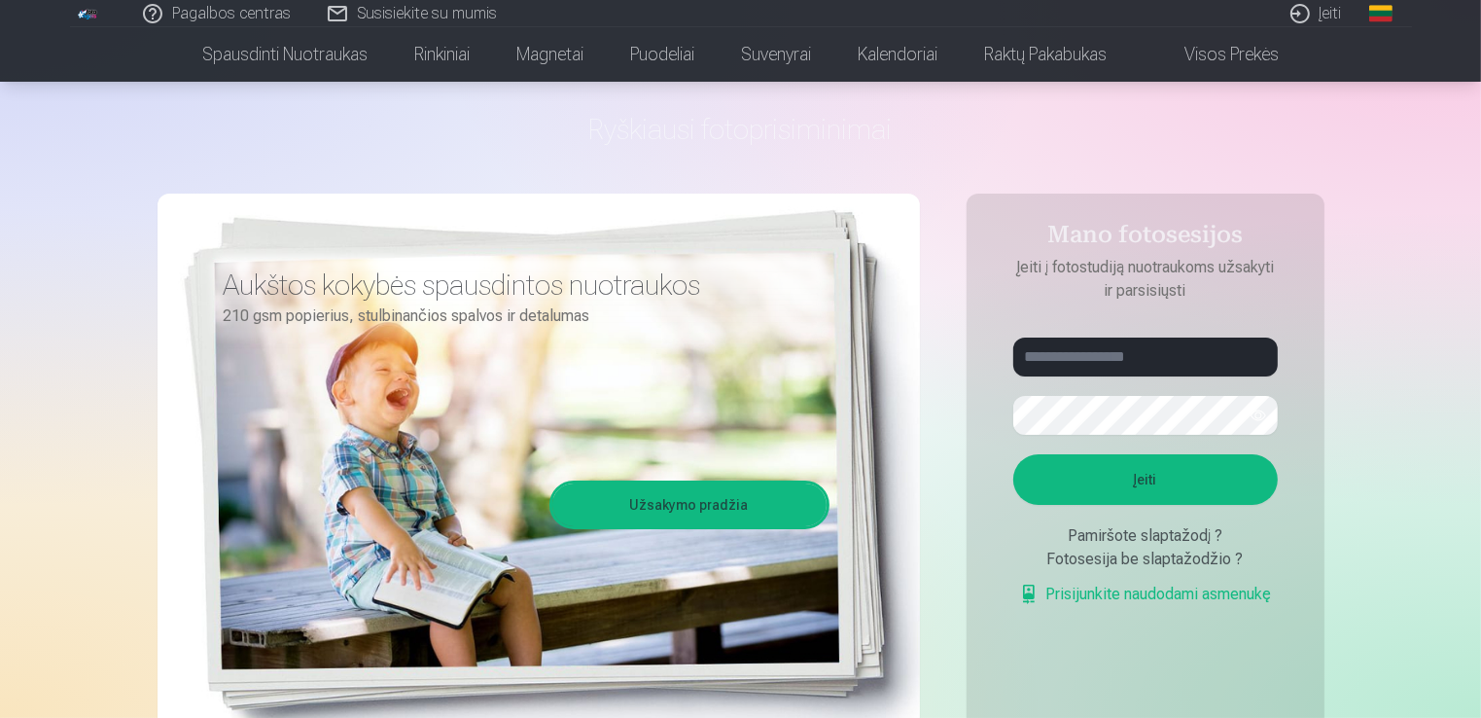
scroll to position [97, 0]
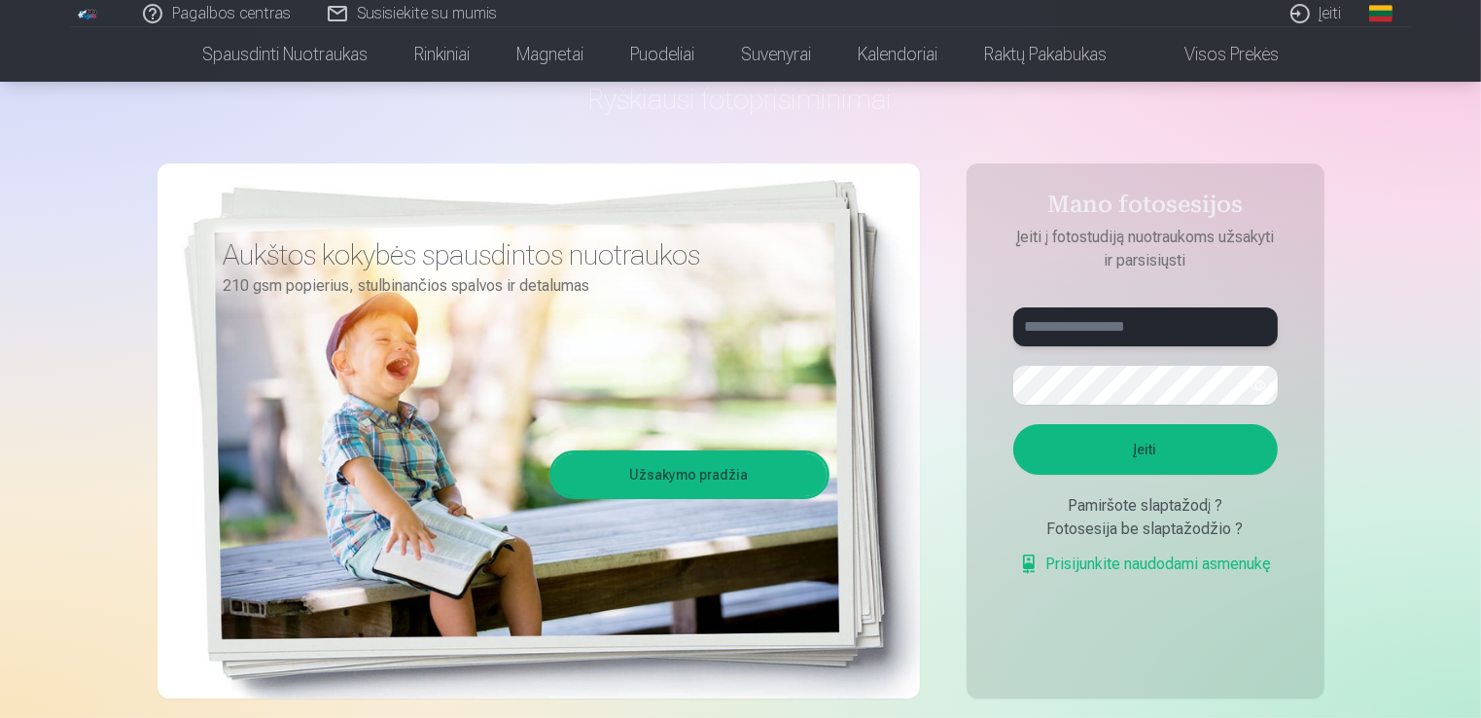
click at [1120, 319] on input "text" at bounding box center [1145, 326] width 264 height 39
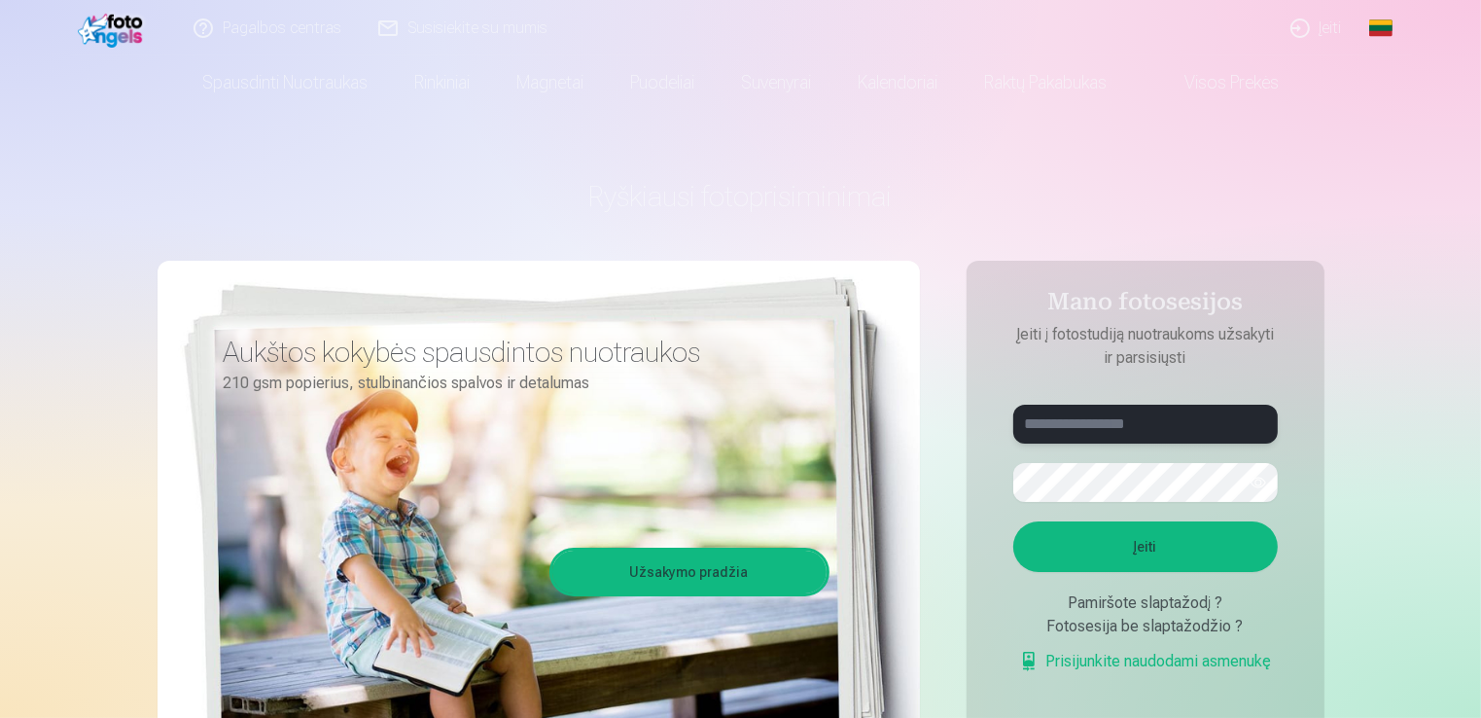
scroll to position [292, 0]
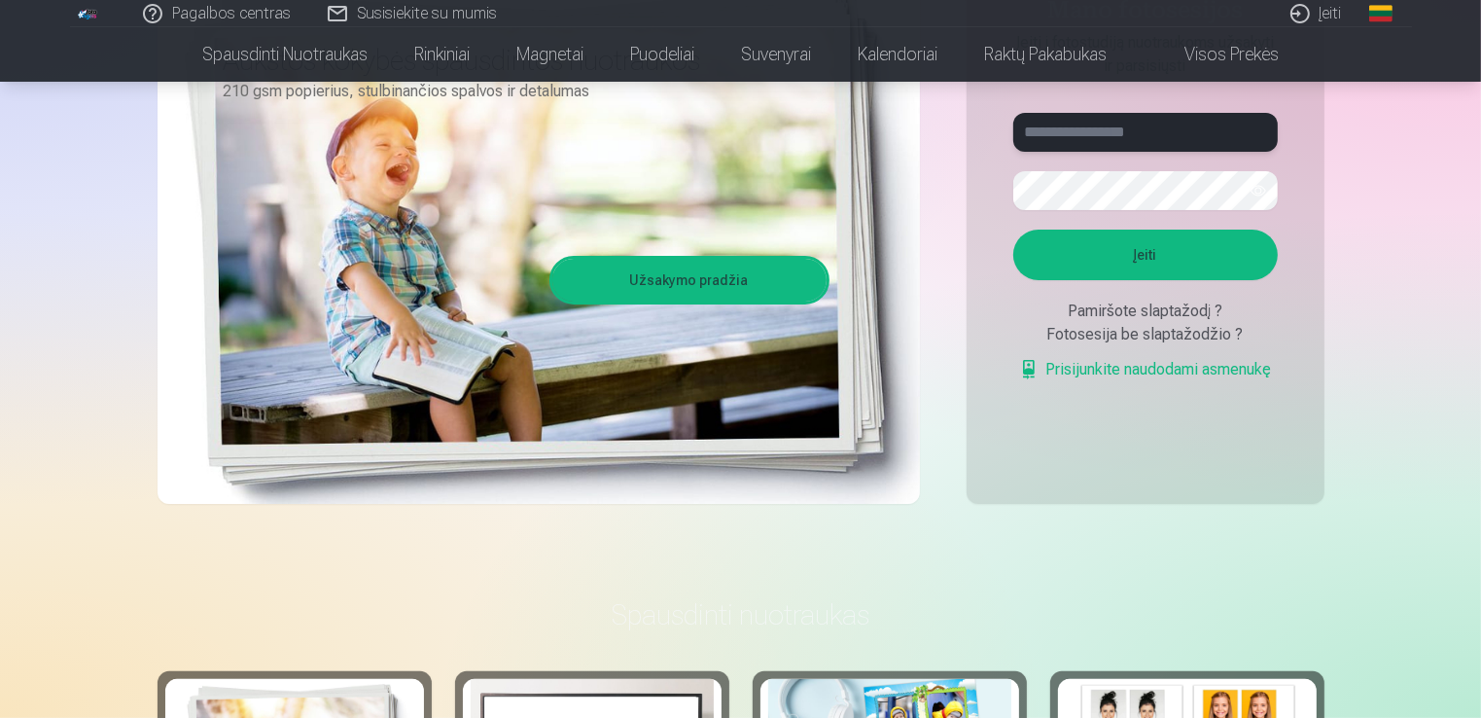
click at [1118, 141] on input "text" at bounding box center [1145, 132] width 264 height 39
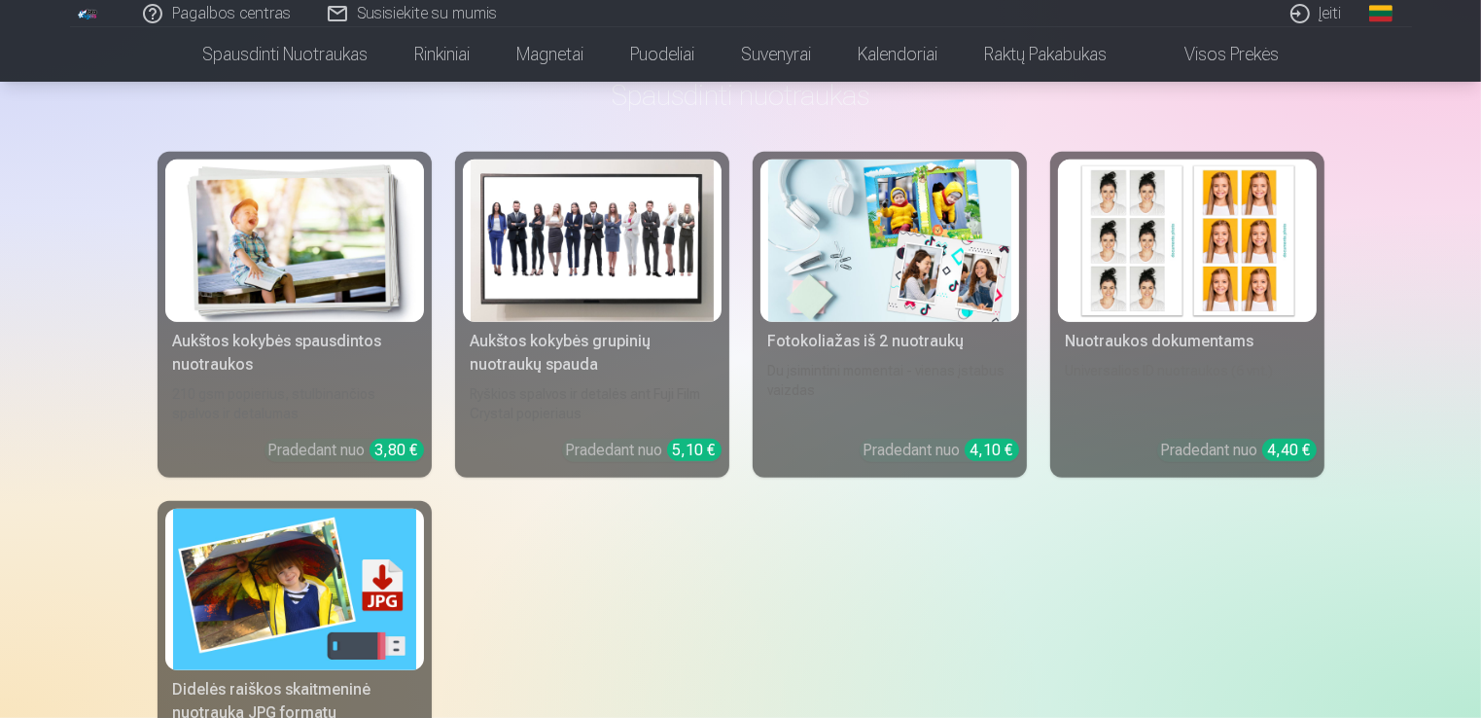
scroll to position [778, 0]
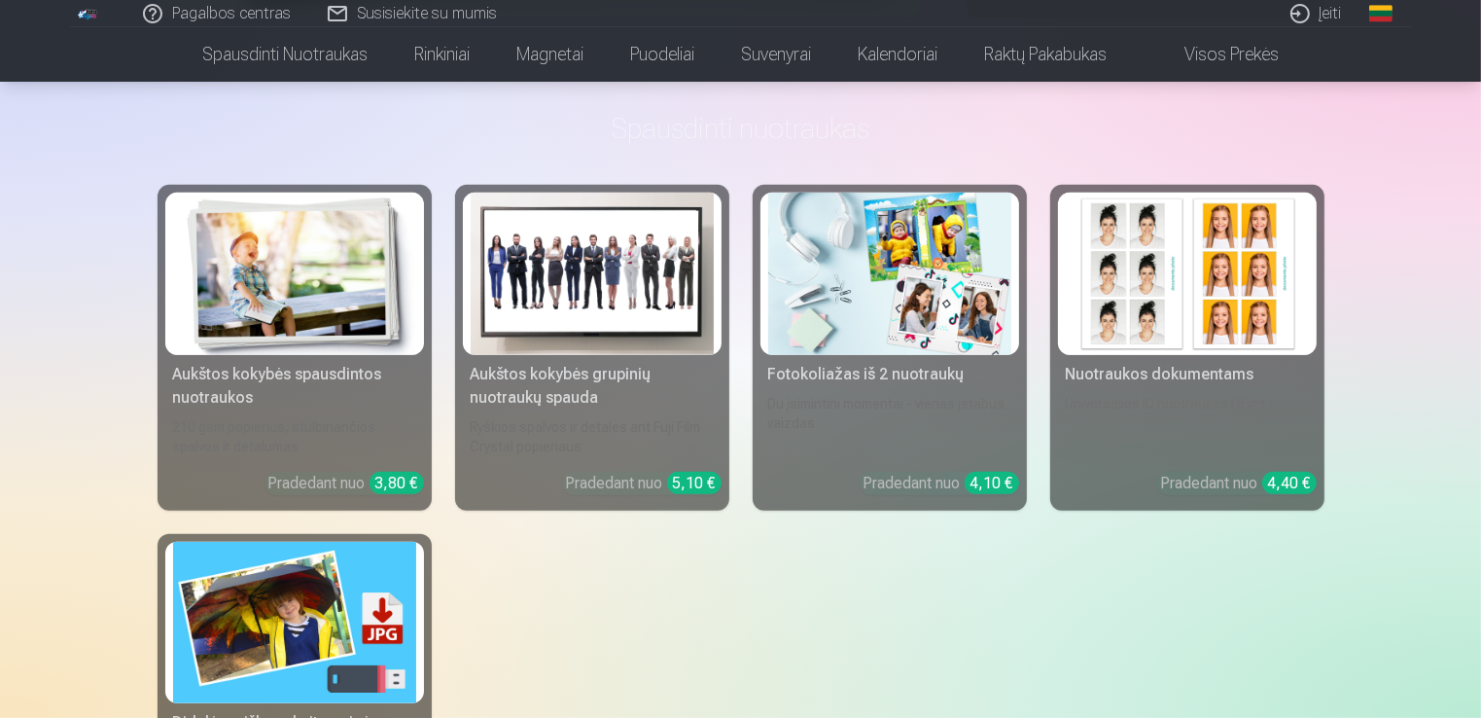
click at [1101, 309] on img at bounding box center [1187, 274] width 243 height 162
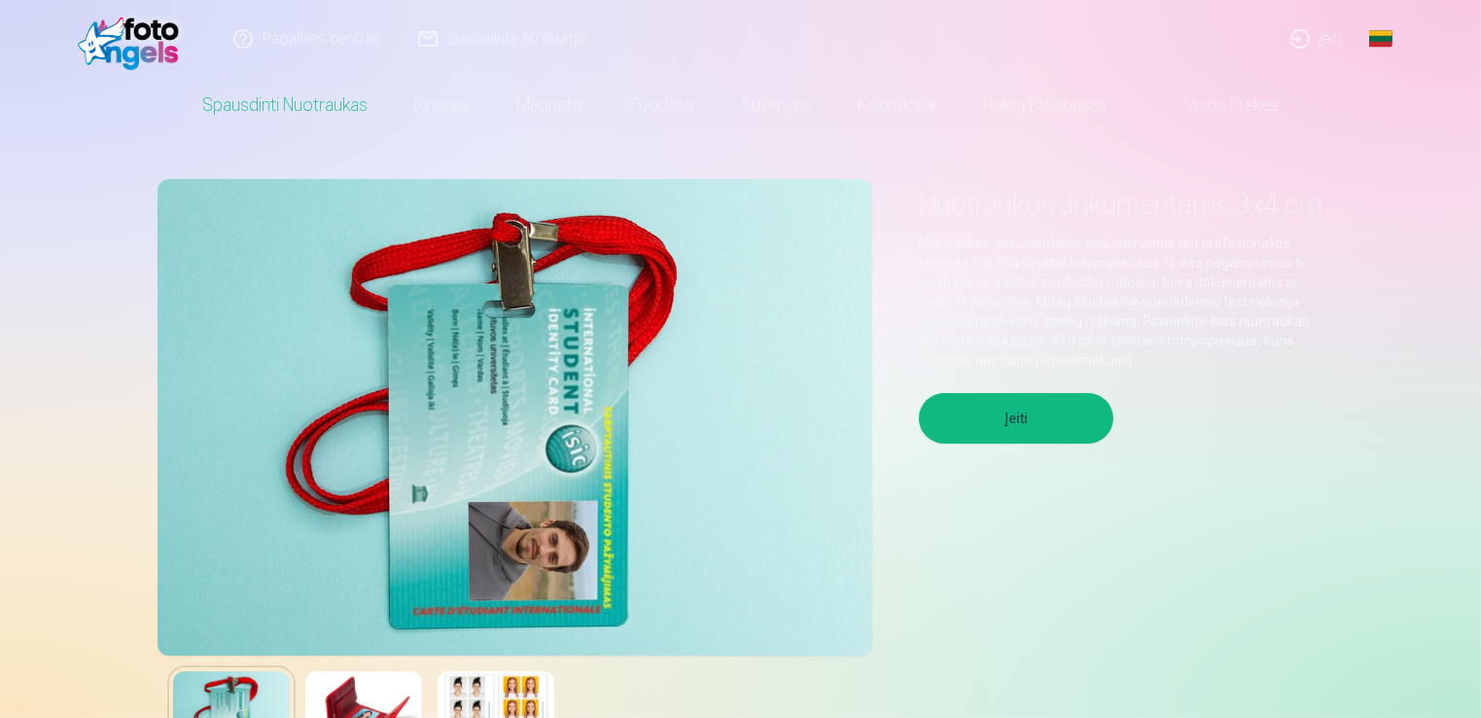
click at [1015, 443] on button "Įeiti" at bounding box center [1016, 418] width 194 height 51
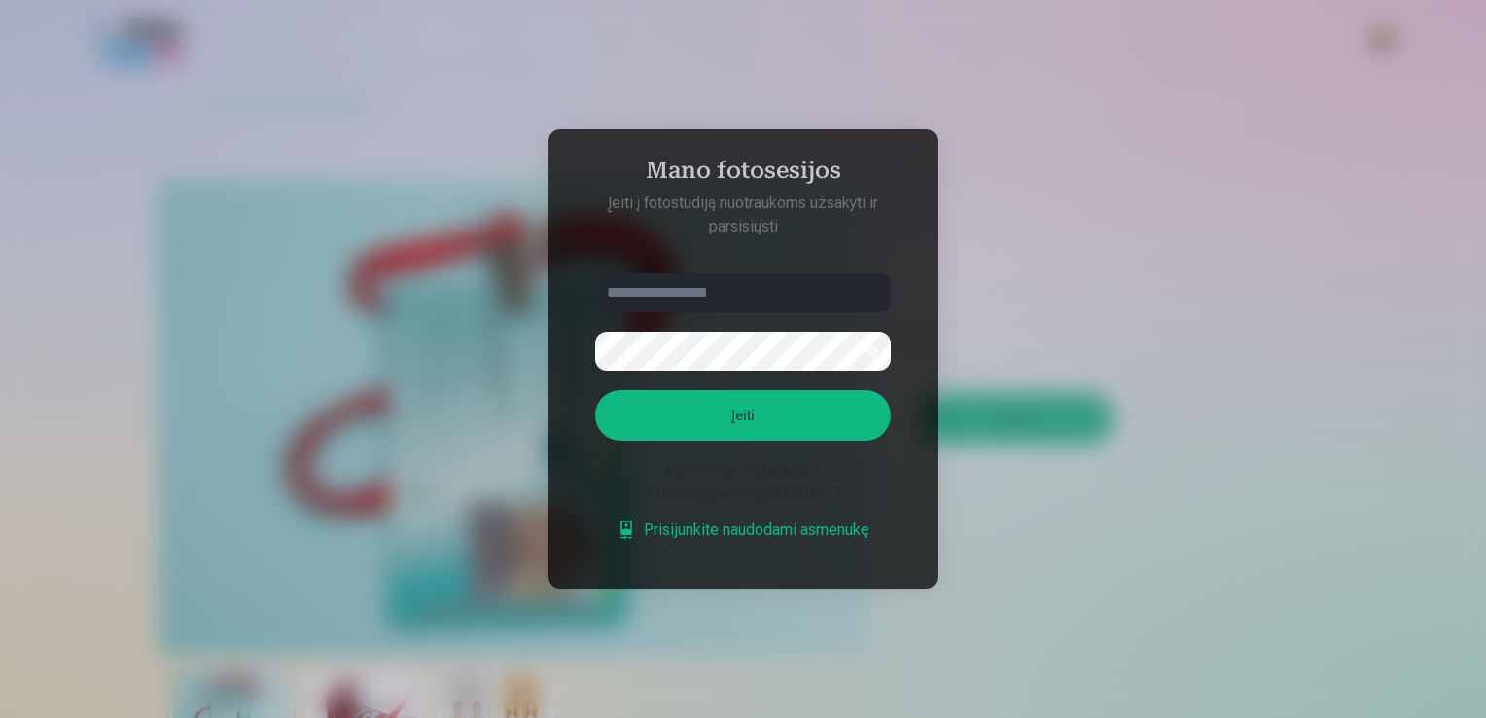
click at [703, 263] on aside "Mano fotosesijos Įeiti į fotostudiją nuotraukoms užsakyti ir parsisiųsti Įeiti …" at bounding box center [742, 358] width 389 height 459
click at [712, 290] on input "text" at bounding box center [743, 292] width 296 height 39
click at [746, 295] on input "text" at bounding box center [743, 292] width 296 height 39
click at [739, 329] on form "Įeiti Pamiršote slaptažodį ? Fotosesija be slaptažodžio ? Prisijunkite naudodam…" at bounding box center [743, 417] width 334 height 288
click at [736, 279] on input "text" at bounding box center [743, 292] width 296 height 39
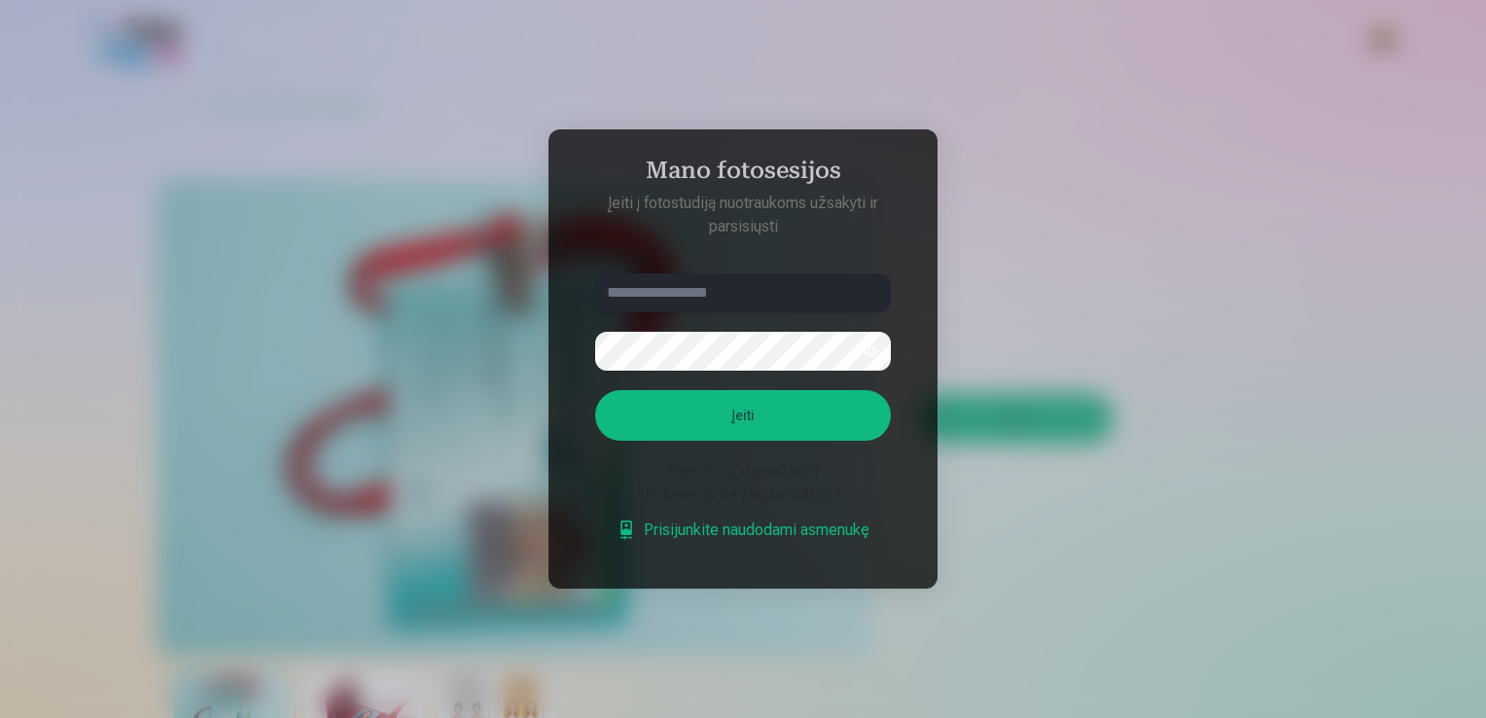
click at [714, 288] on input "text" at bounding box center [743, 292] width 296 height 39
click at [745, 310] on input "text" at bounding box center [743, 292] width 296 height 39
click at [832, 542] on form "Įeiti Pamiršote slaptažodį ? Fotosesija be slaptažodžio ? Prisijunkite naudodam…" at bounding box center [743, 417] width 334 height 288
click at [832, 539] on link "Prisijunkite naudodami asmenukę" at bounding box center [742, 529] width 253 height 23
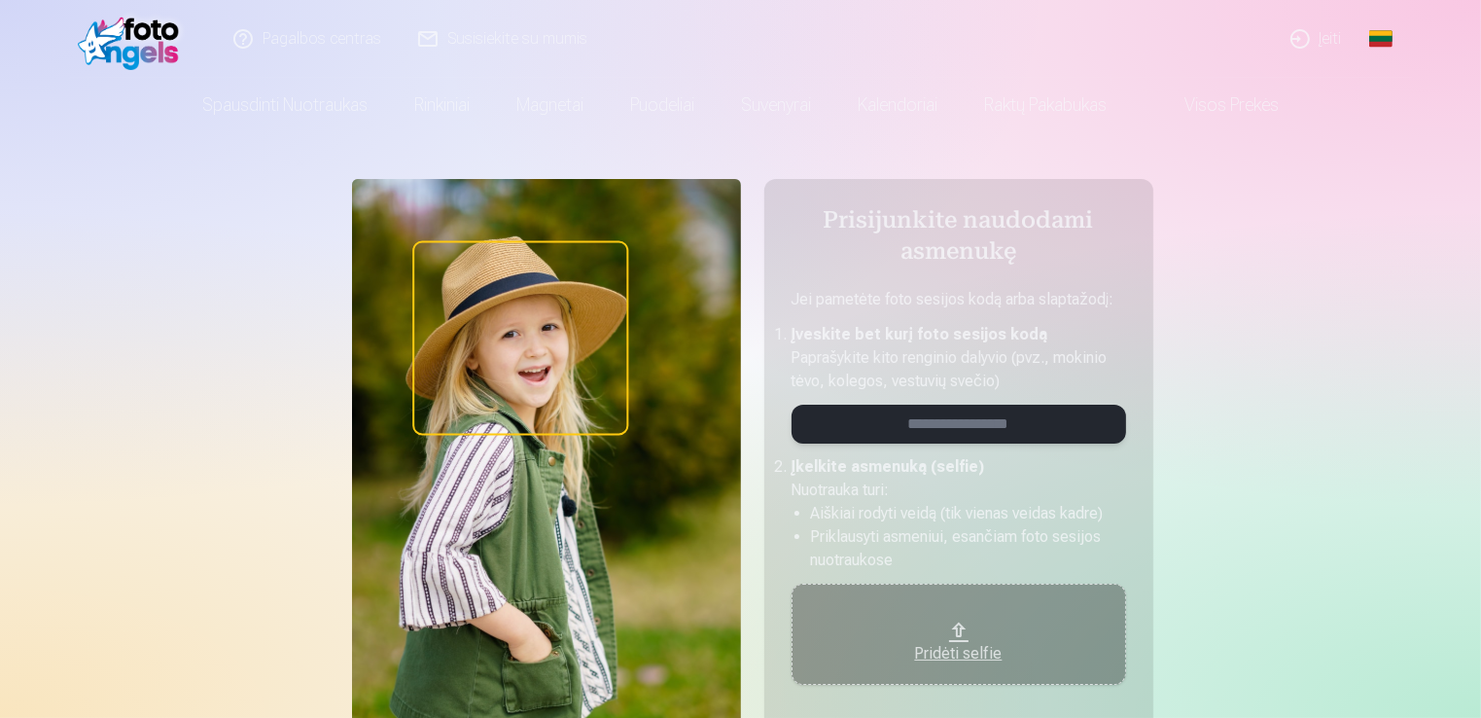
click at [975, 412] on input "email" at bounding box center [958, 423] width 334 height 39
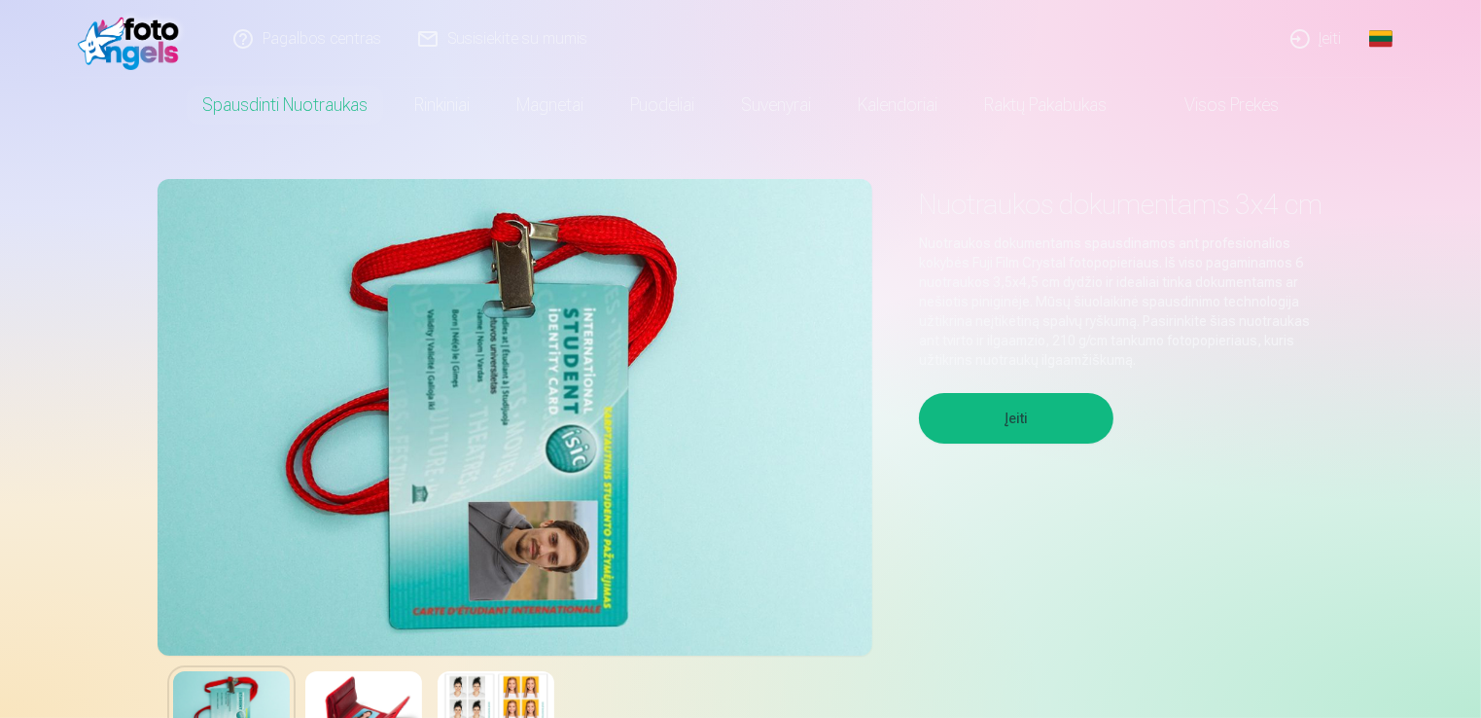
click at [1334, 48] on link "Įeiti" at bounding box center [1317, 39] width 88 height 78
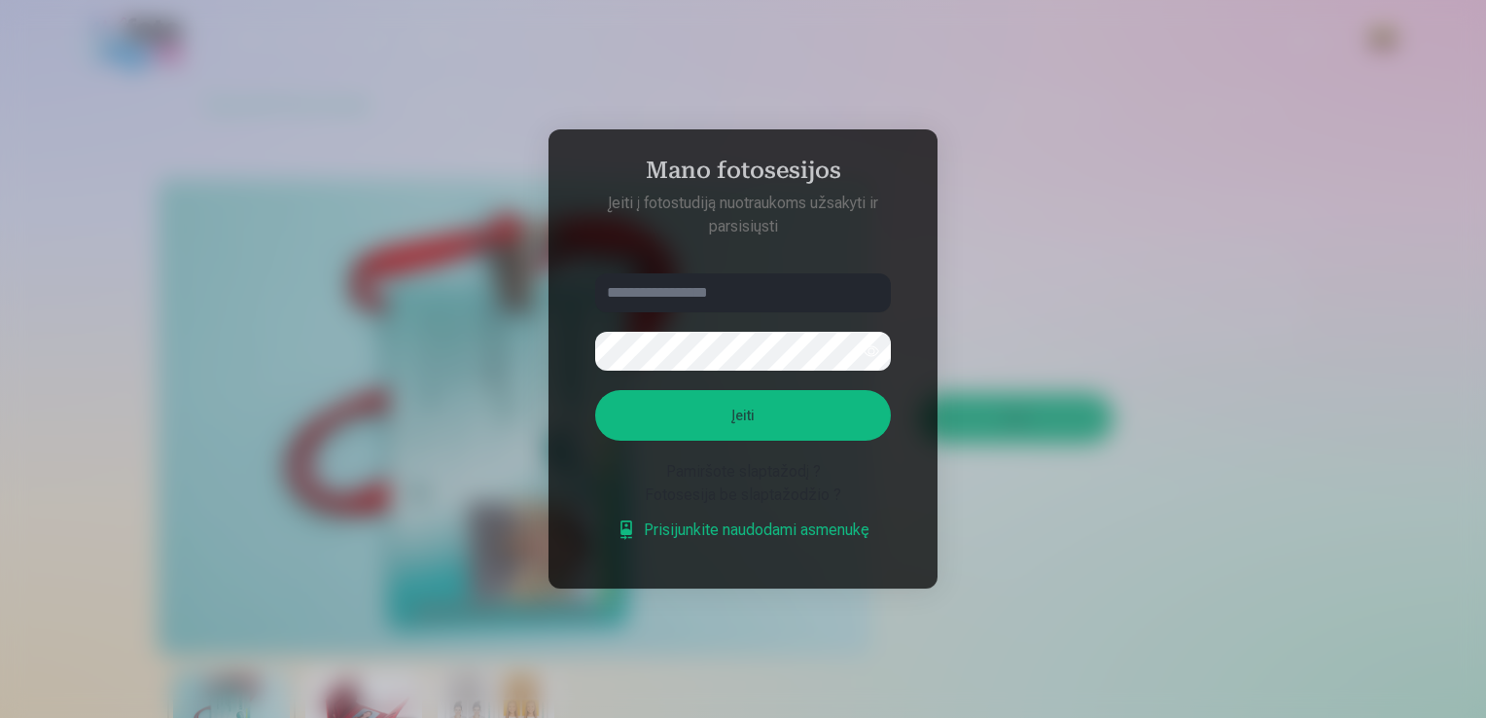
click at [1293, 522] on div at bounding box center [743, 359] width 1486 height 718
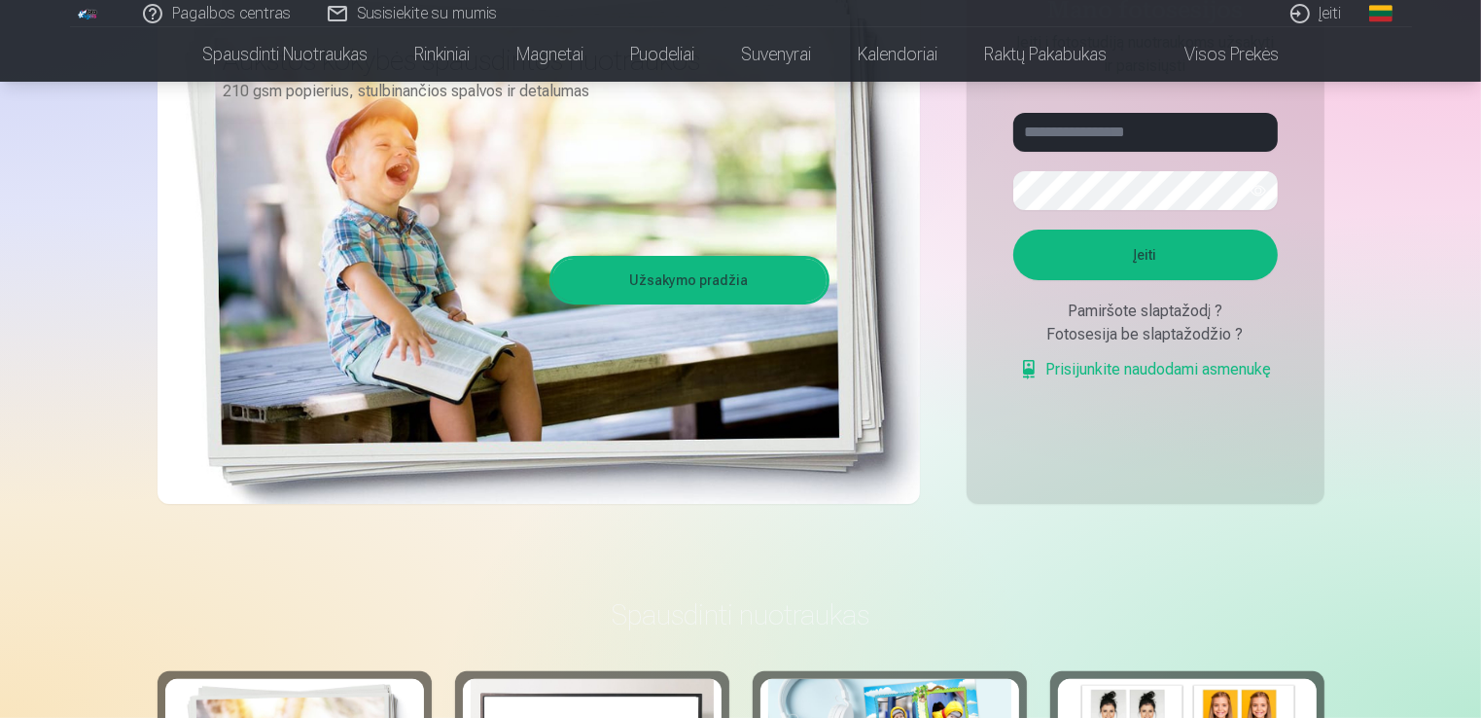
scroll to position [194, 0]
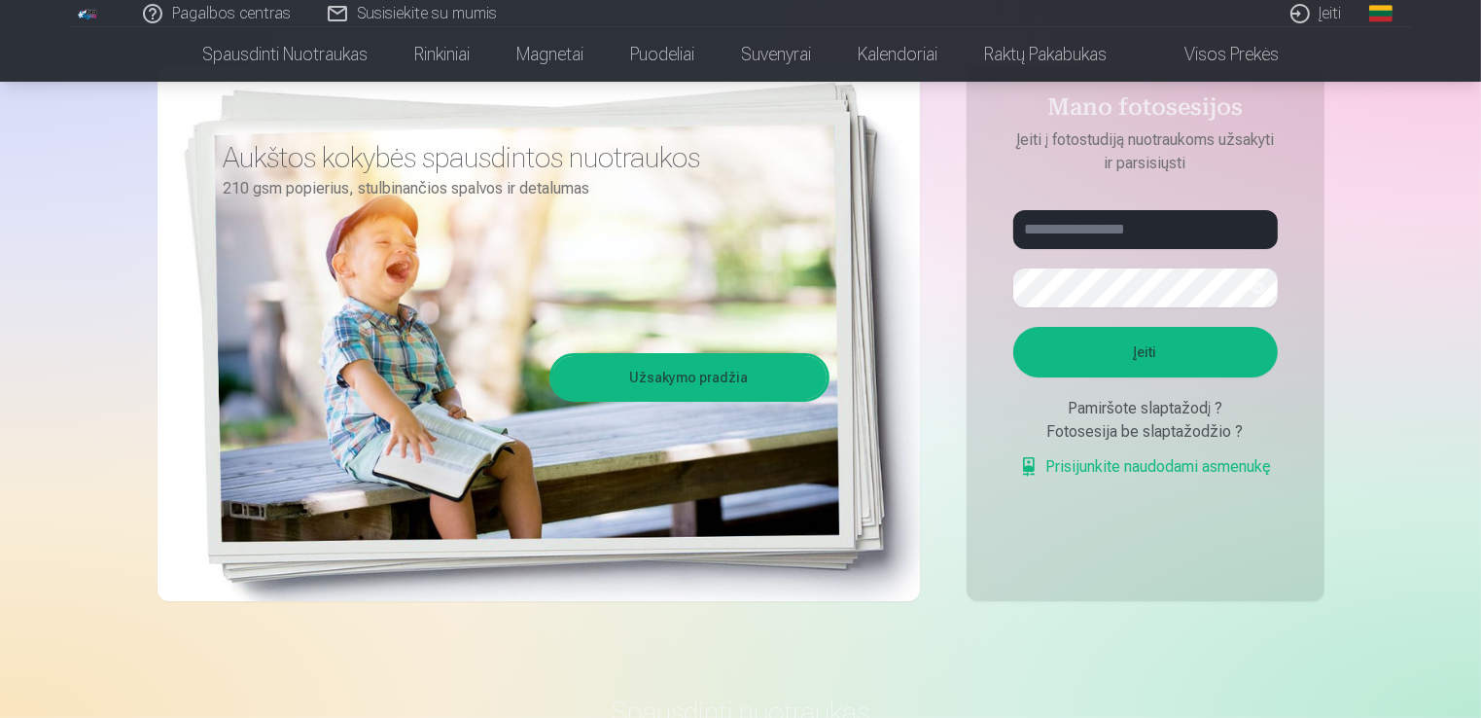
click at [744, 375] on link "Užsakymo pradžia" at bounding box center [689, 377] width 274 height 43
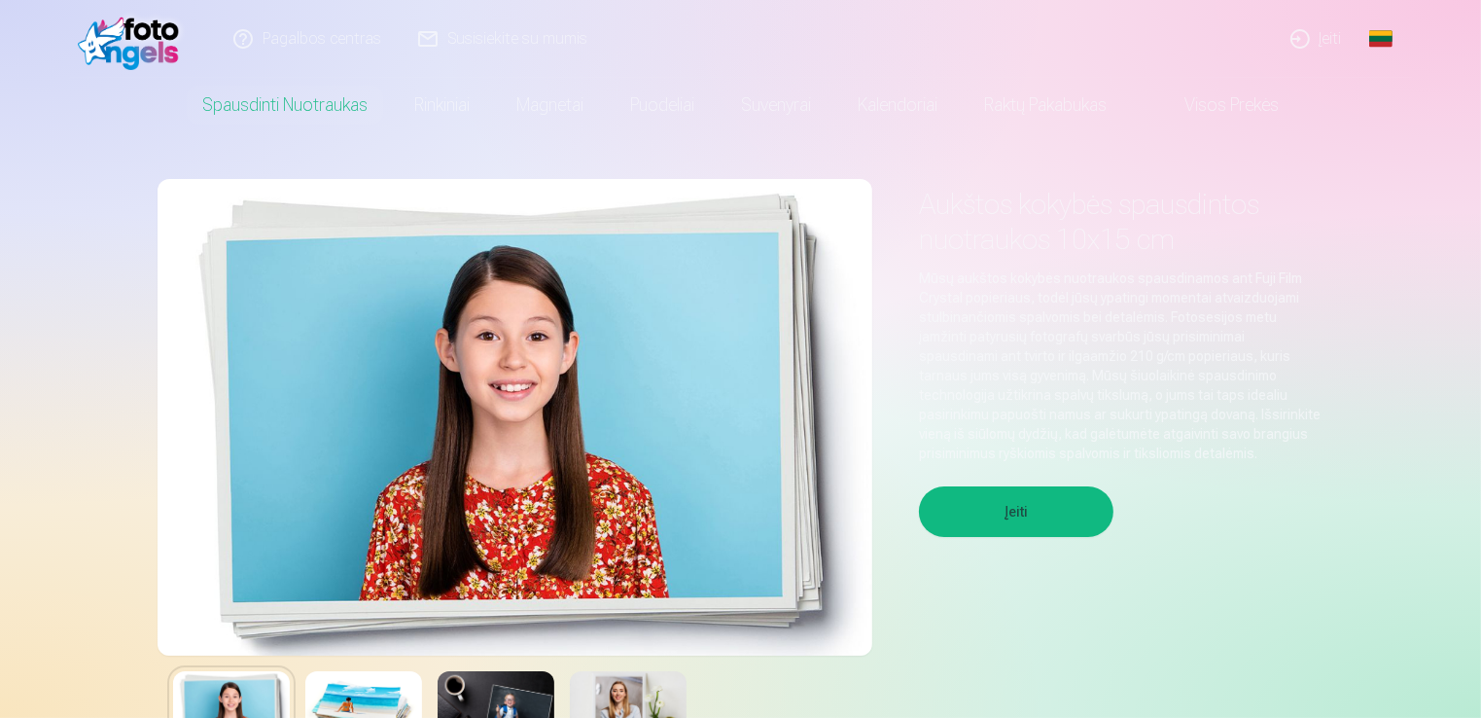
click at [1023, 503] on button "Įeiti" at bounding box center [1016, 511] width 194 height 51
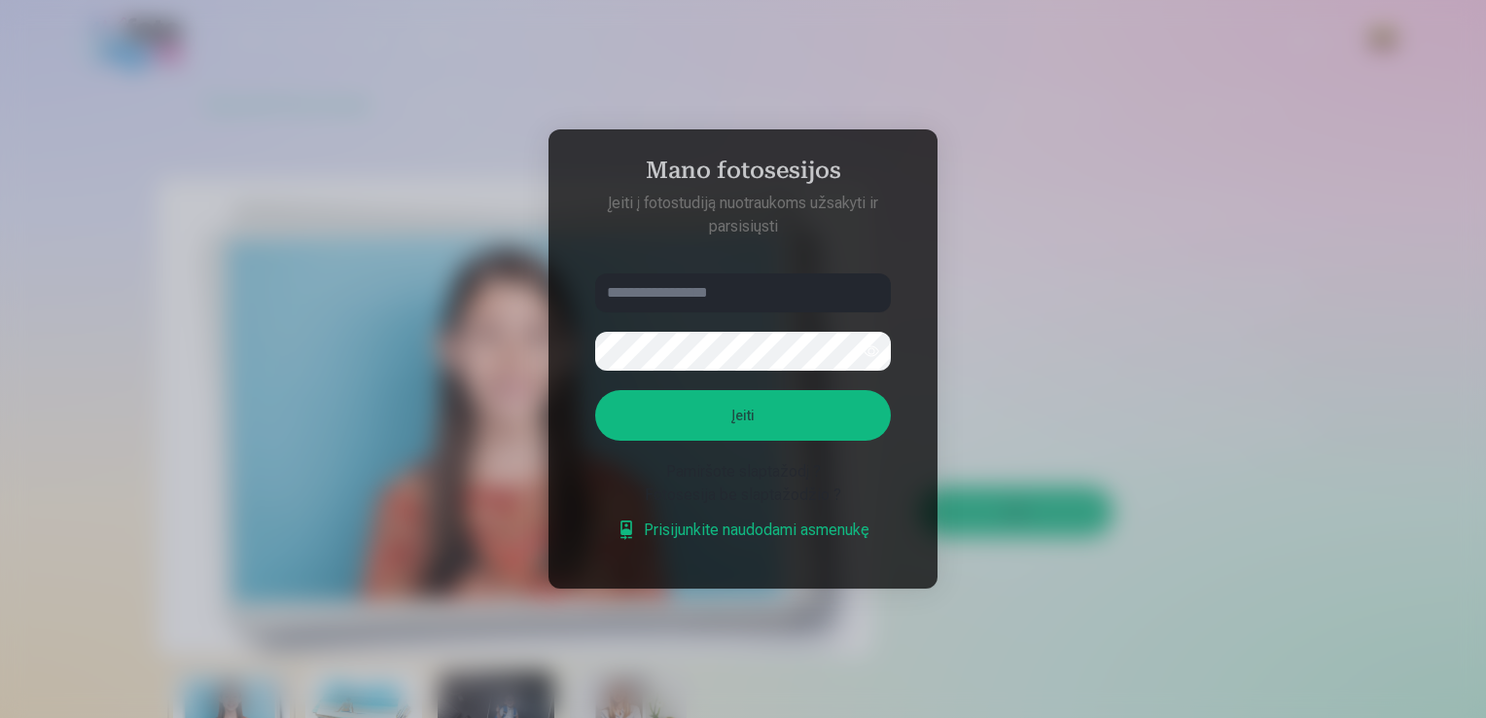
click at [1206, 594] on div at bounding box center [743, 359] width 1486 height 718
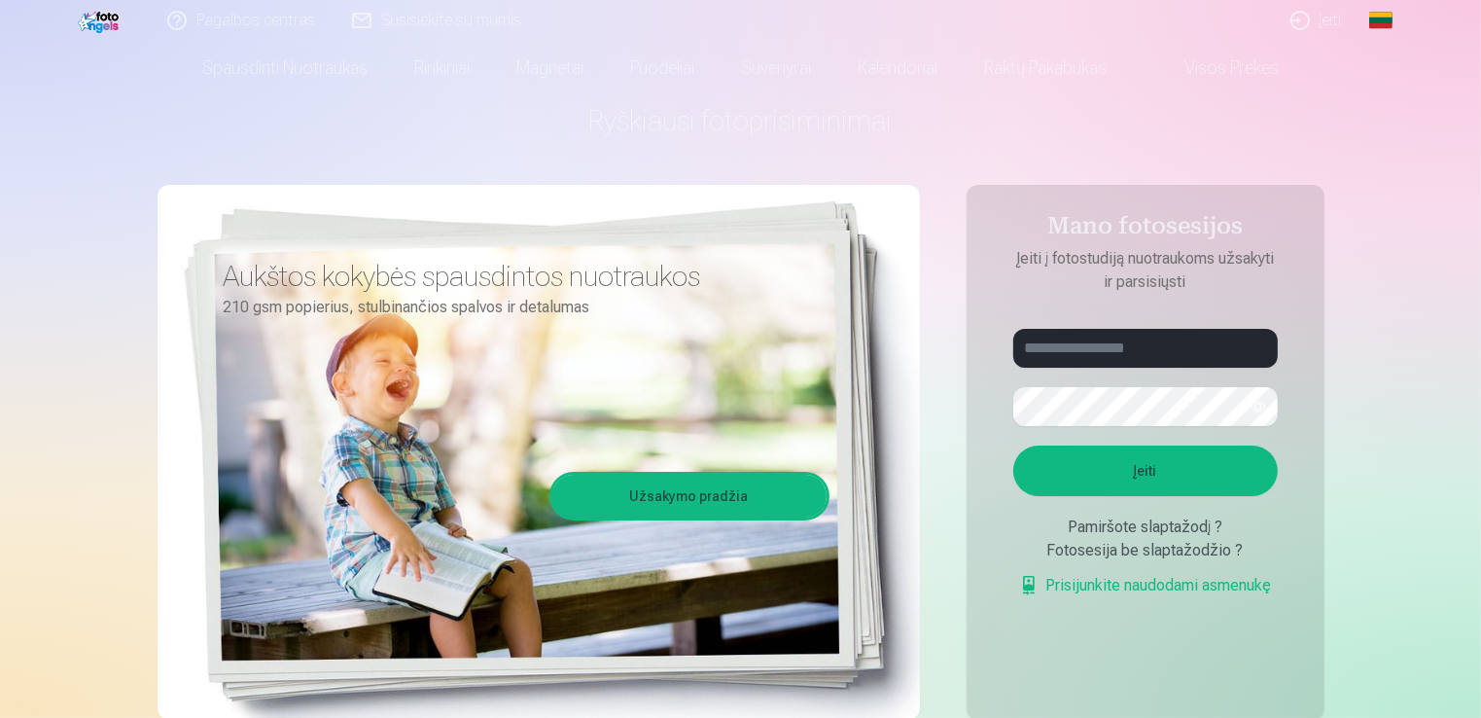
scroll to position [97, 0]
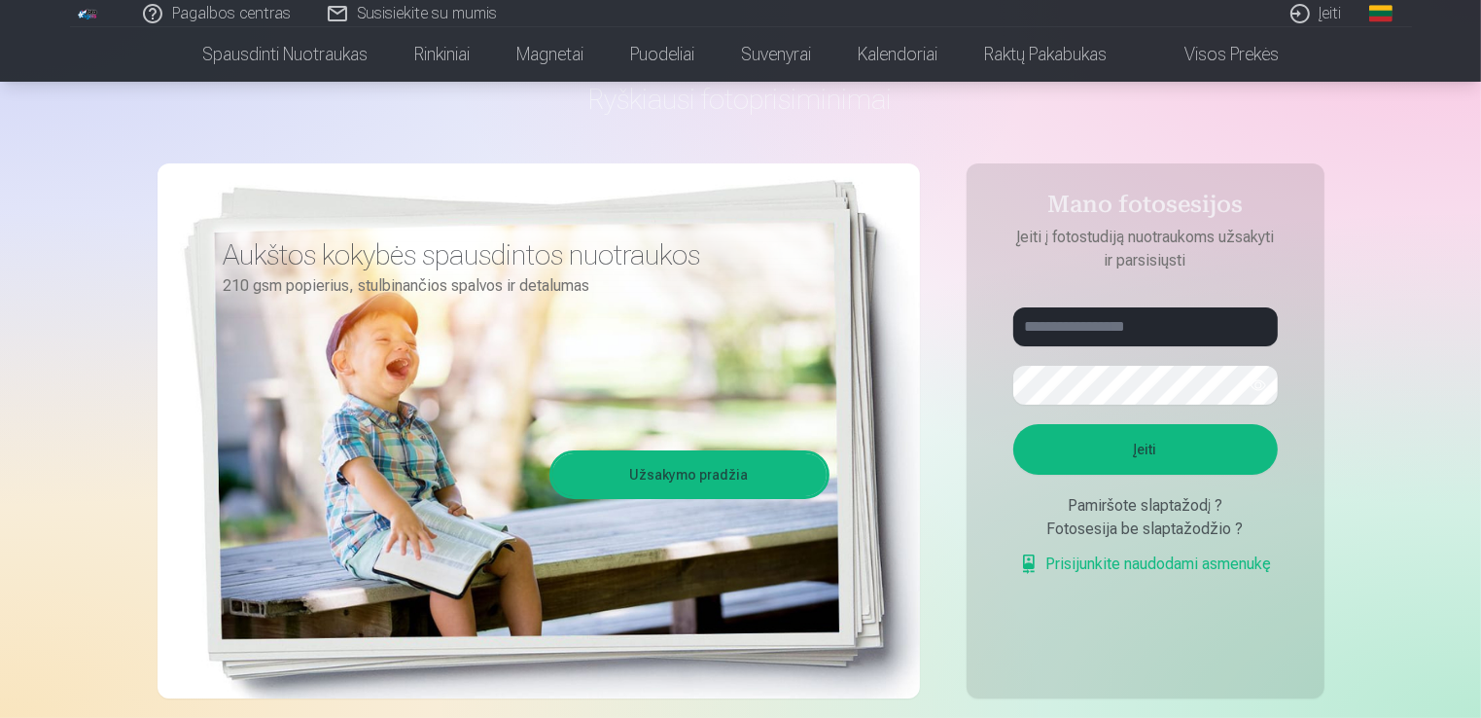
click at [0, 396] on html "Pagalbos centras Susisiekite su mumis Įeiti Global Lithuanian (lt) English (en)…" at bounding box center [740, 262] width 1481 height 718
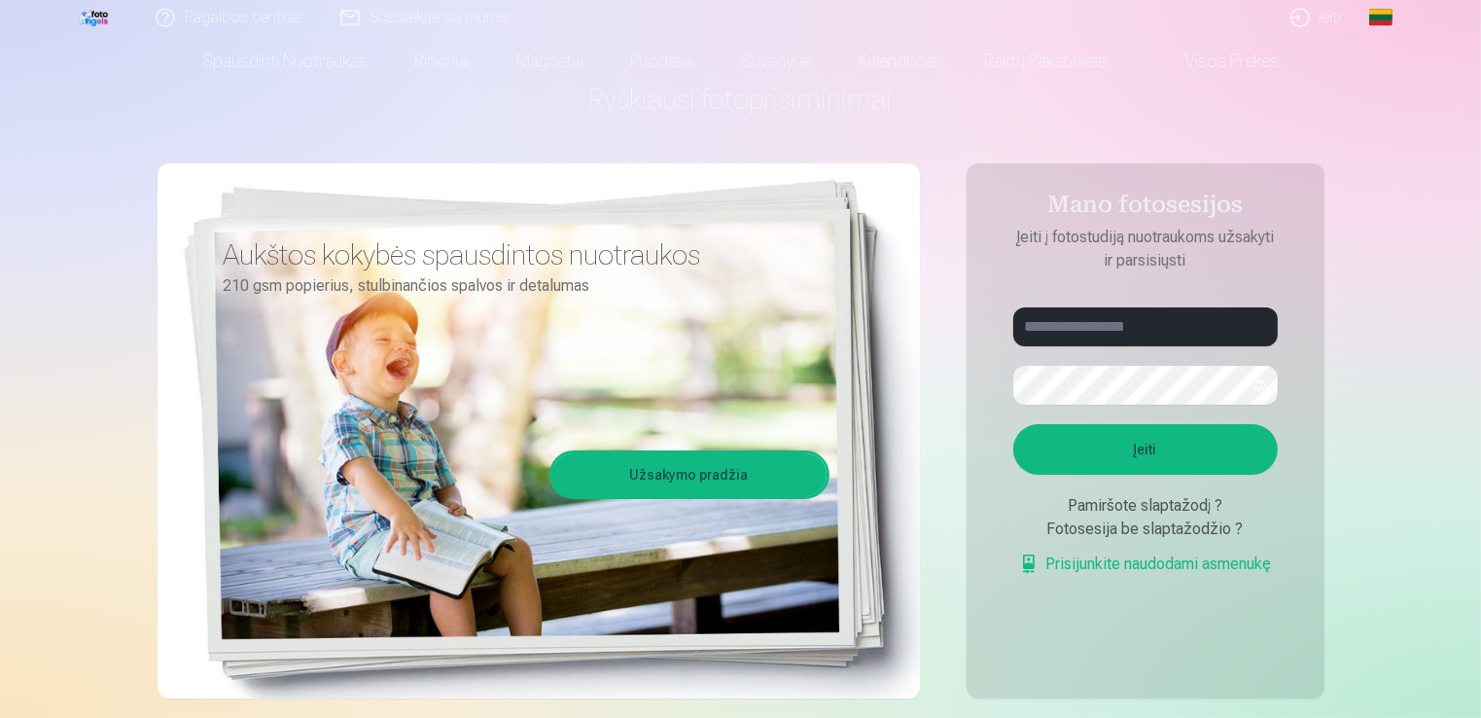
scroll to position [0, 0]
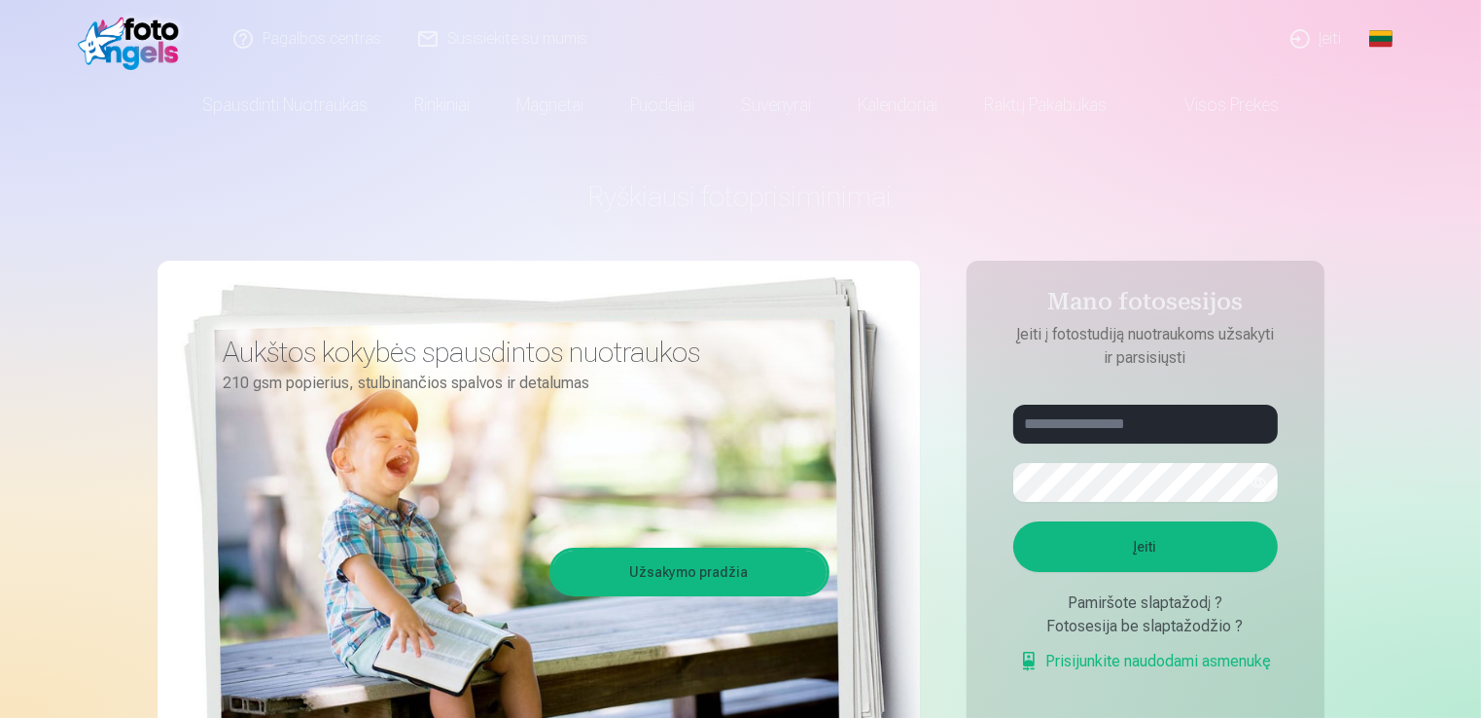
click at [136, 42] on img at bounding box center [134, 39] width 112 height 62
